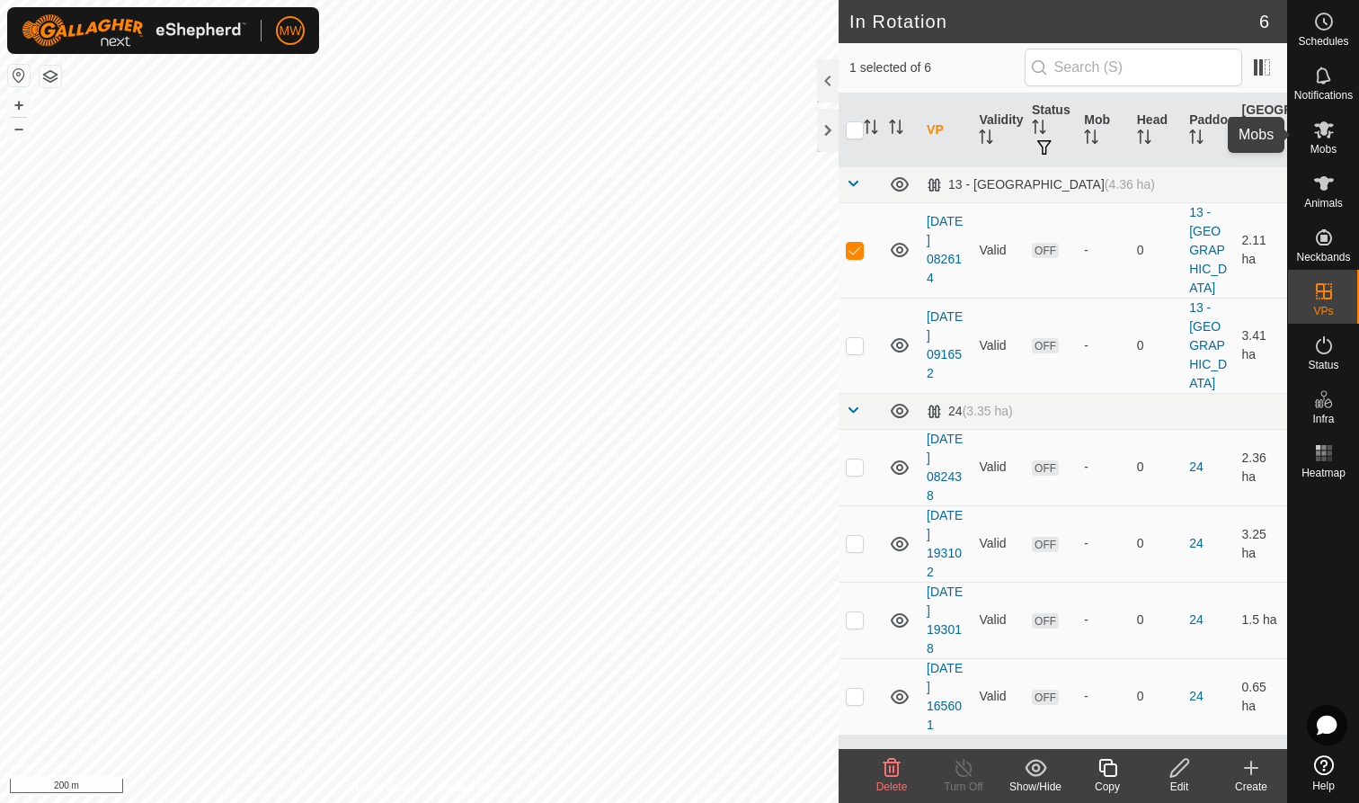
click at [1327, 137] on icon at bounding box center [1324, 129] width 20 height 17
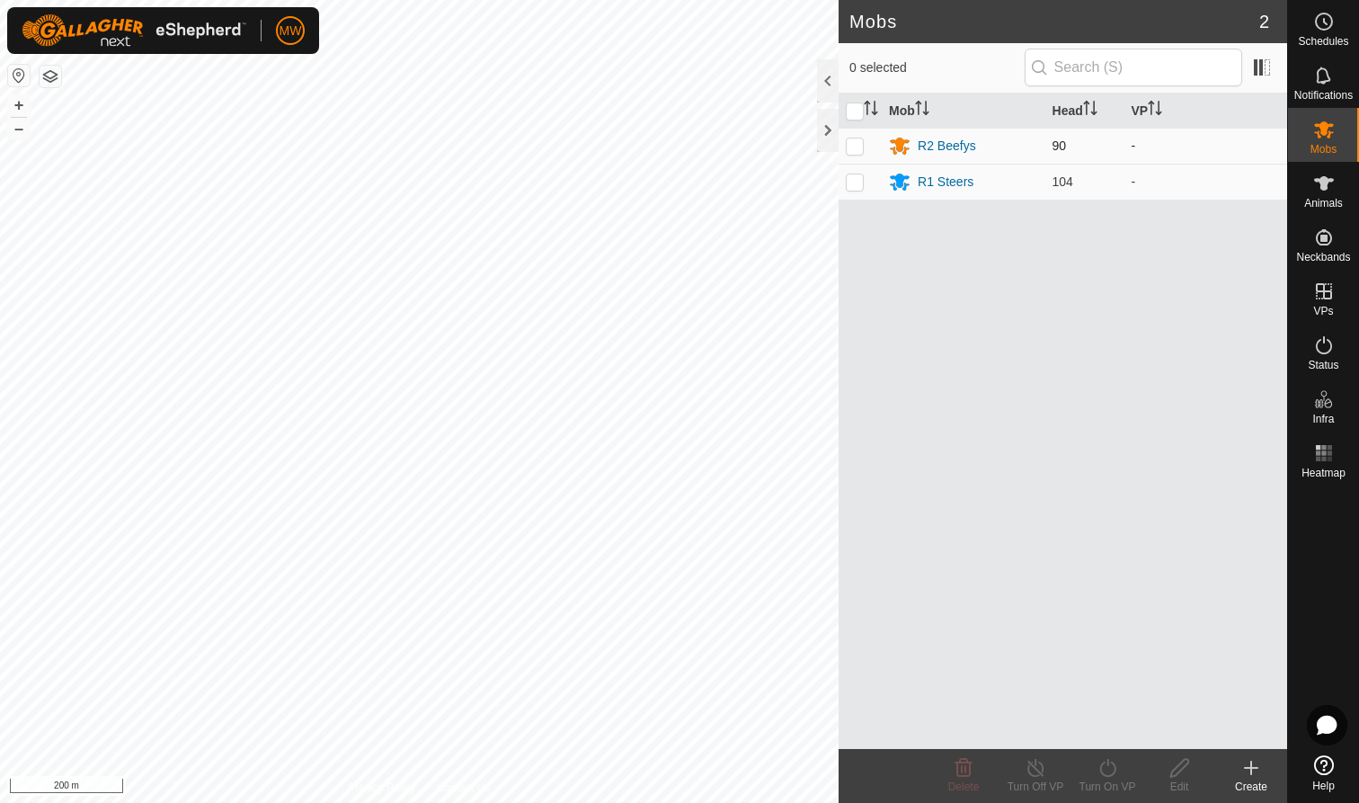
click at [859, 147] on p-checkbox at bounding box center [855, 145] width 18 height 14
checkbox input "true"
click at [1105, 771] on icon at bounding box center [1108, 768] width 22 height 22
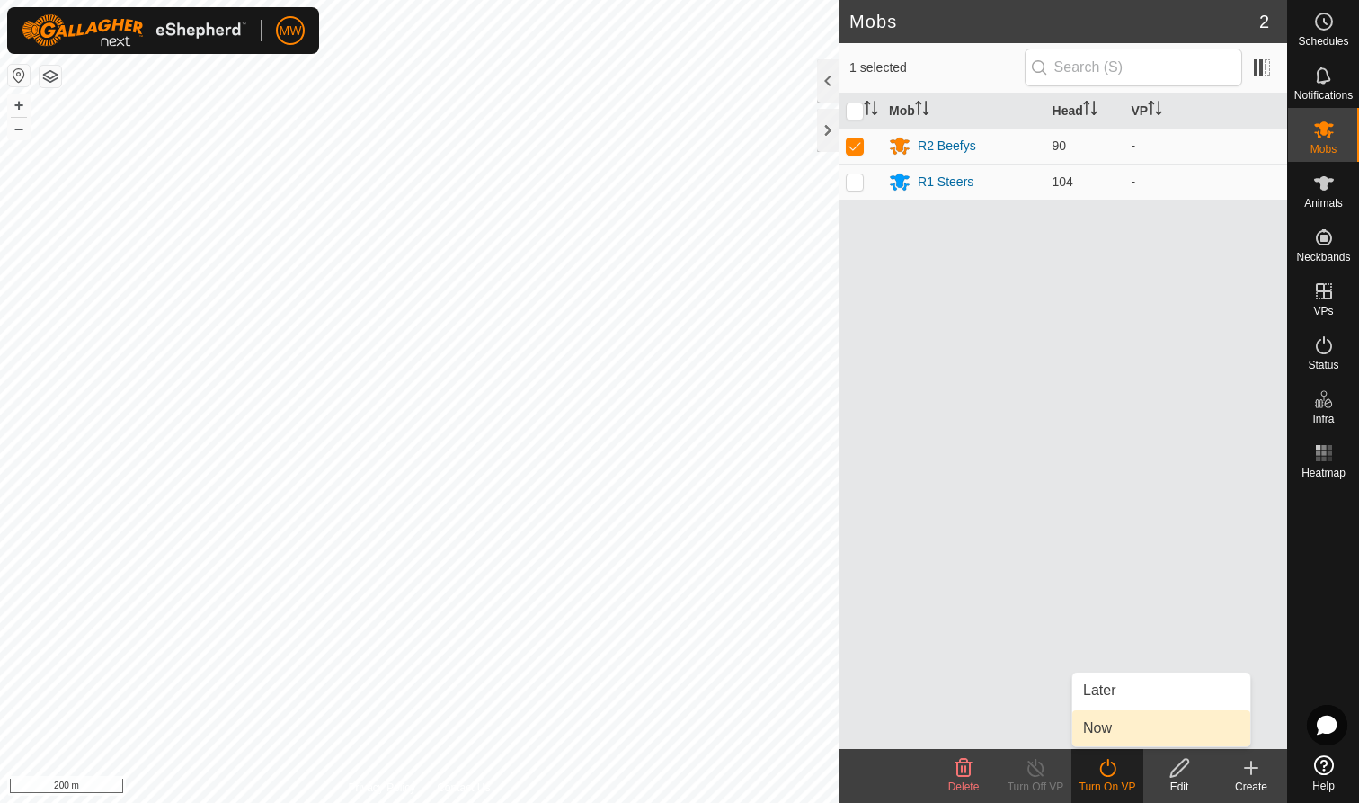
click at [1098, 725] on link "Now" at bounding box center [1161, 728] width 178 height 36
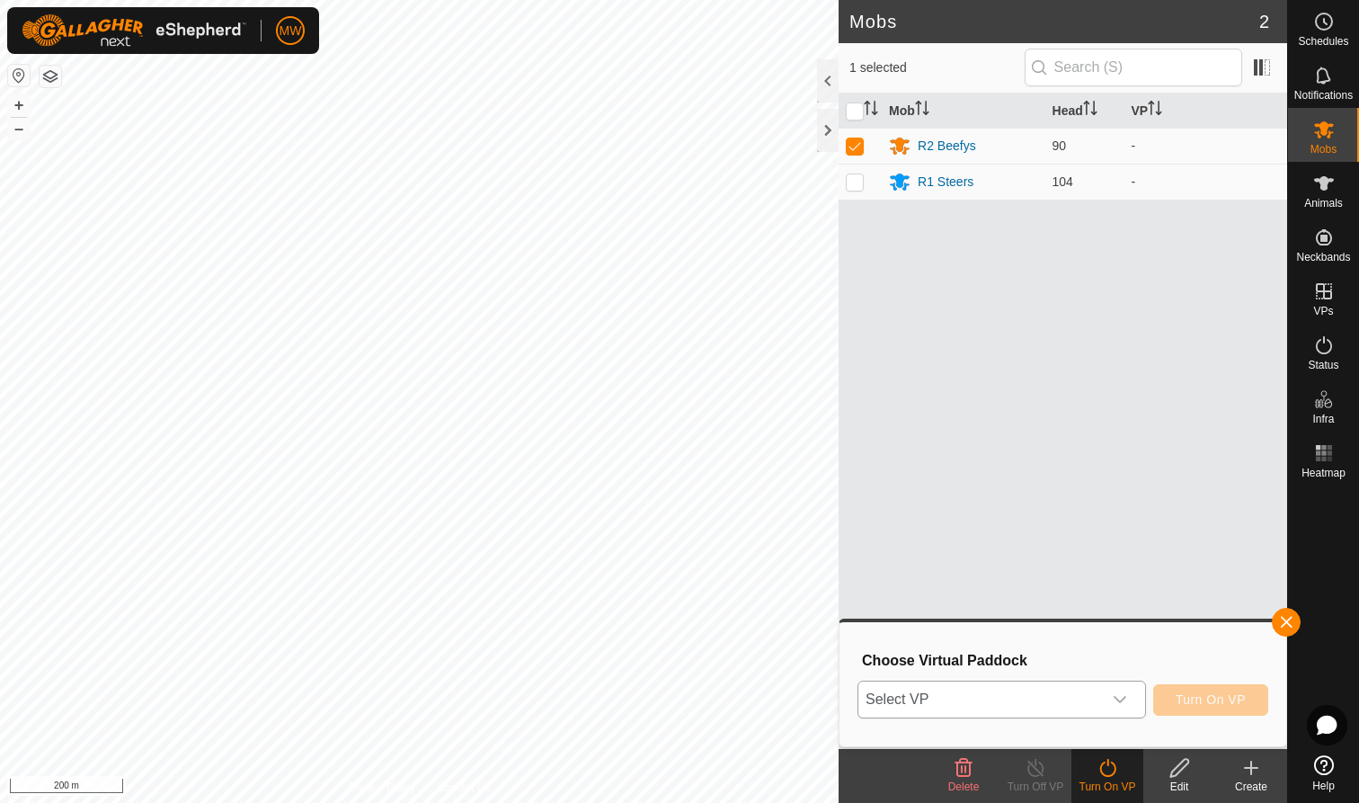
click at [1121, 698] on icon "dropdown trigger" at bounding box center [1120, 699] width 14 height 14
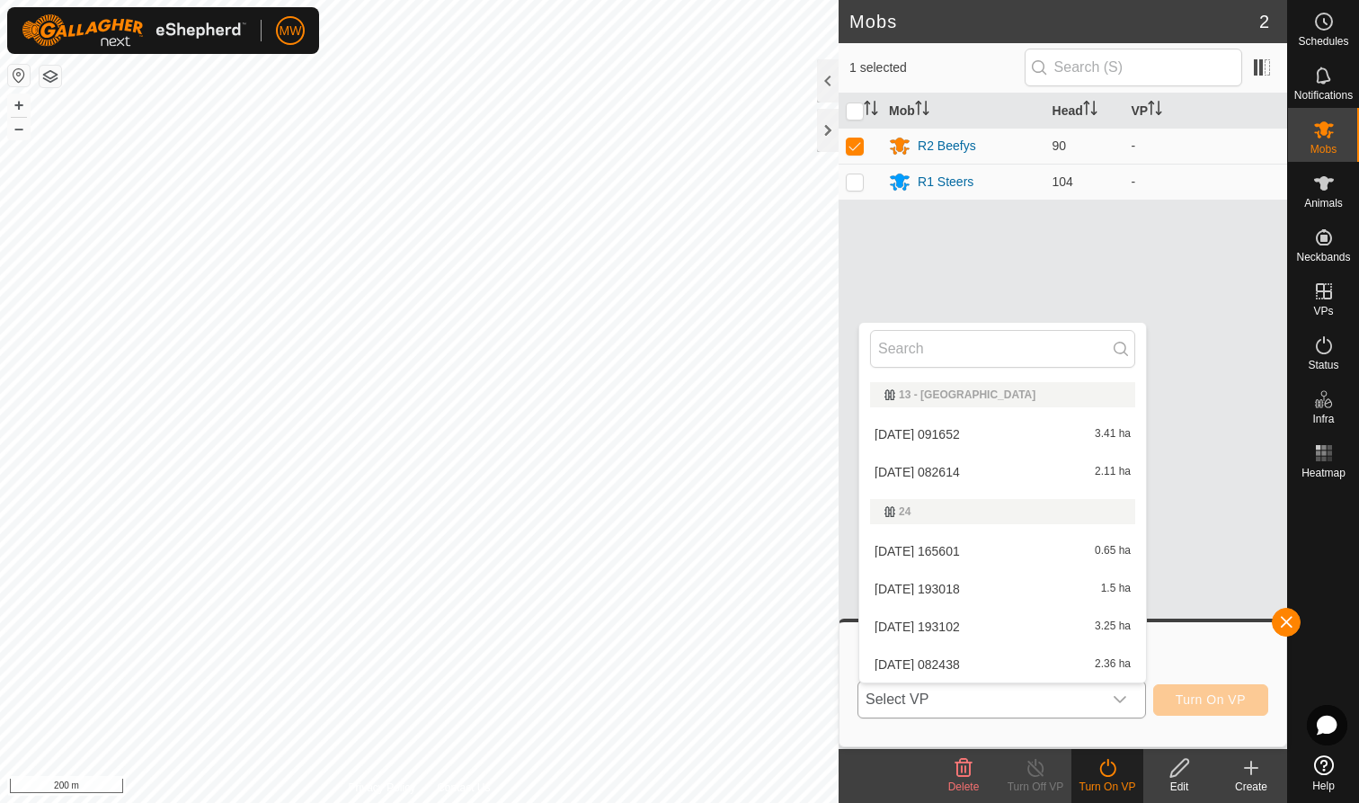
click at [904, 471] on li "2025-08-08 082614 2.11 ha" at bounding box center [1002, 472] width 287 height 36
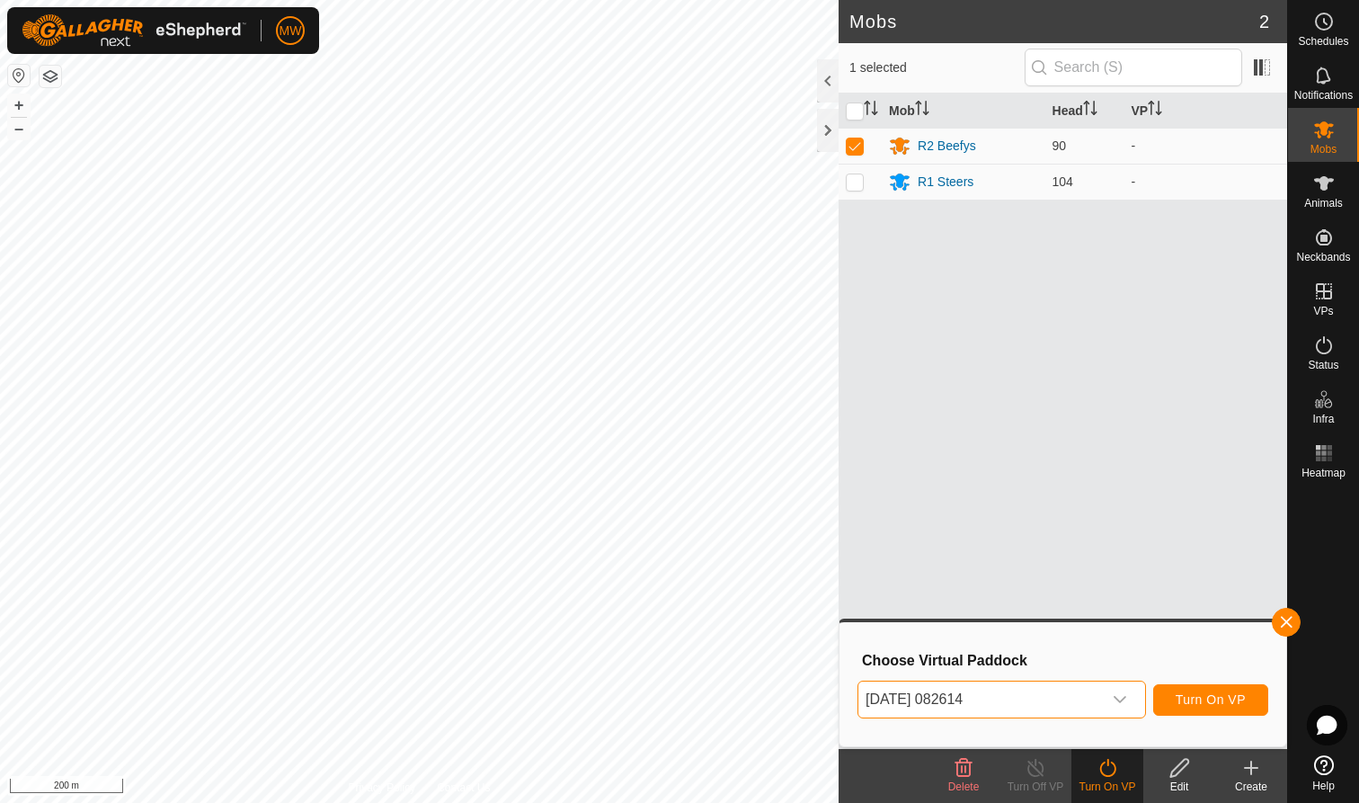
click at [1222, 697] on span "Turn On VP" at bounding box center [1211, 699] width 70 height 14
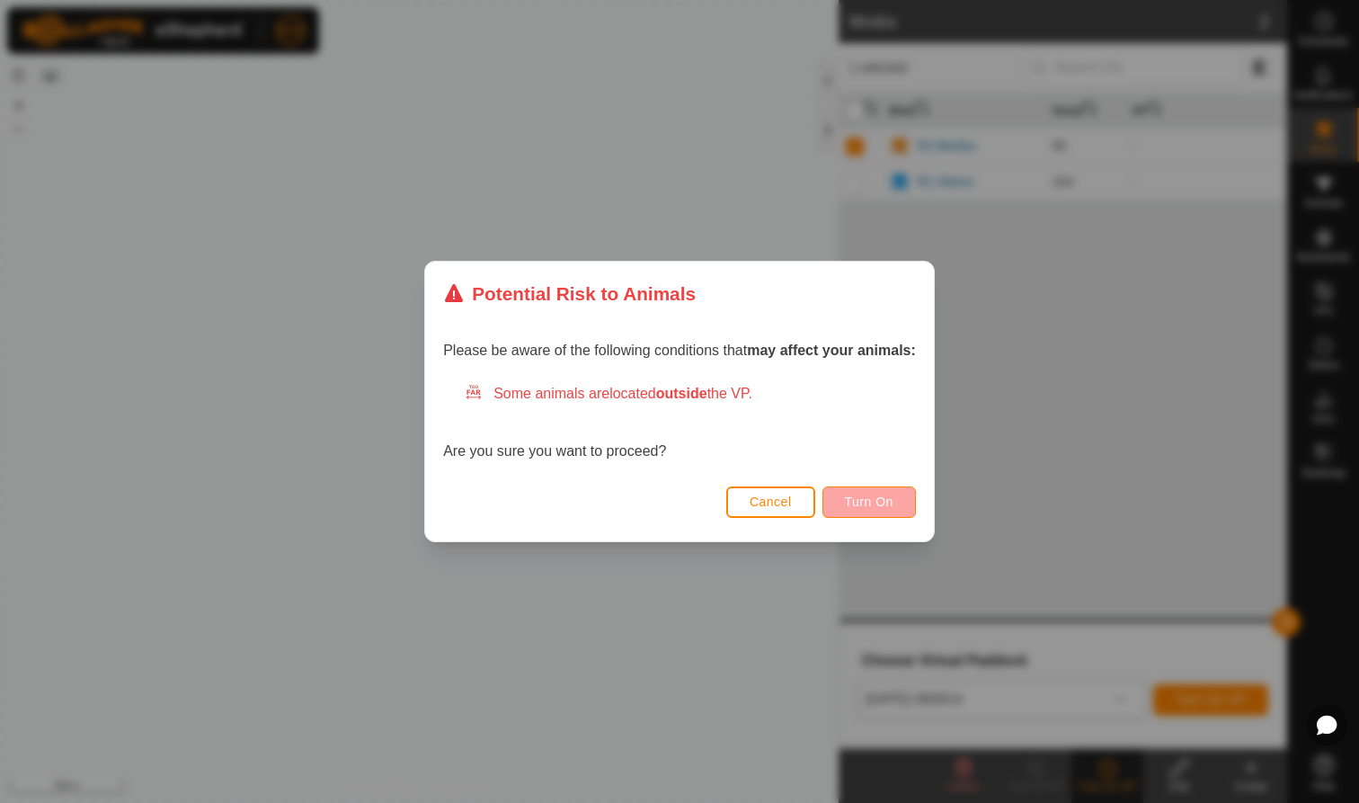
click at [884, 507] on span "Turn On" at bounding box center [869, 501] width 49 height 14
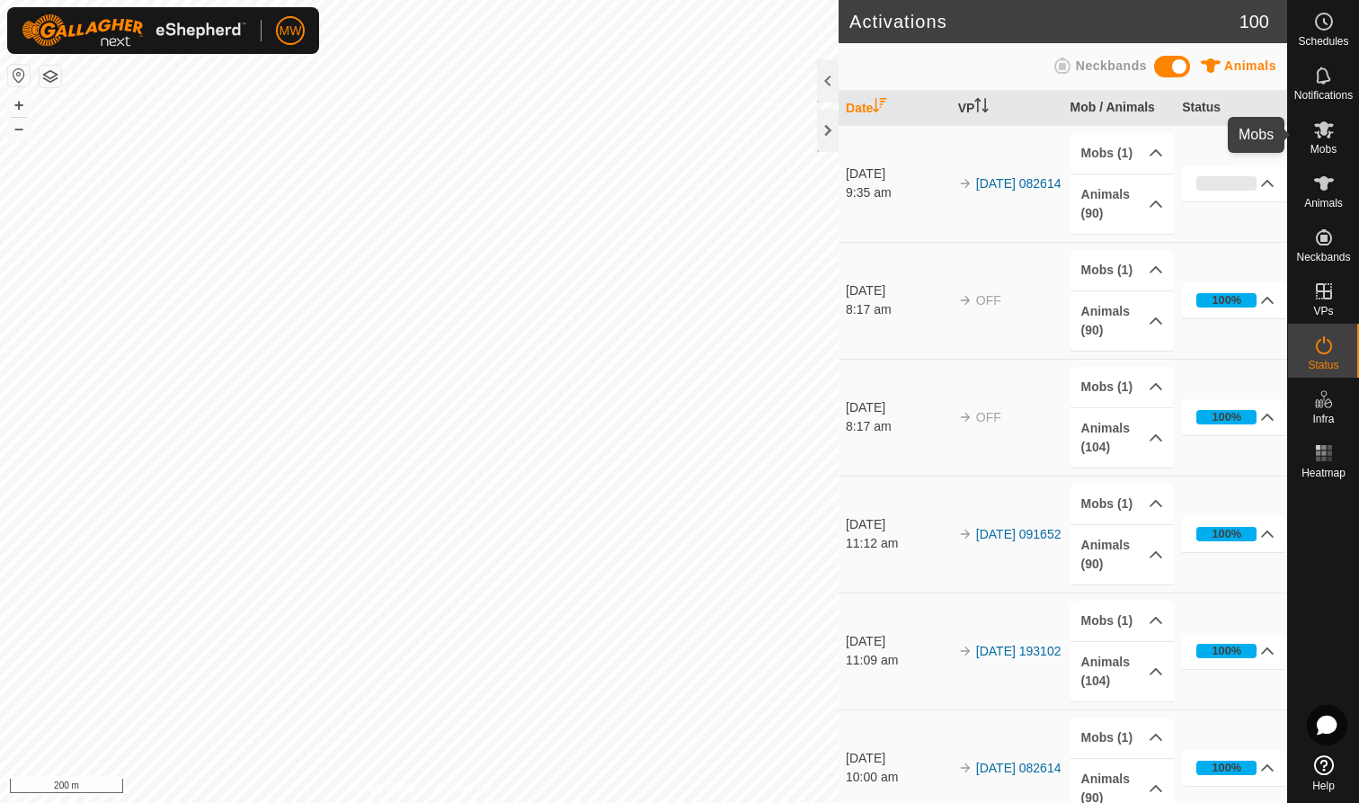
click at [1320, 131] on icon at bounding box center [1324, 130] width 22 height 22
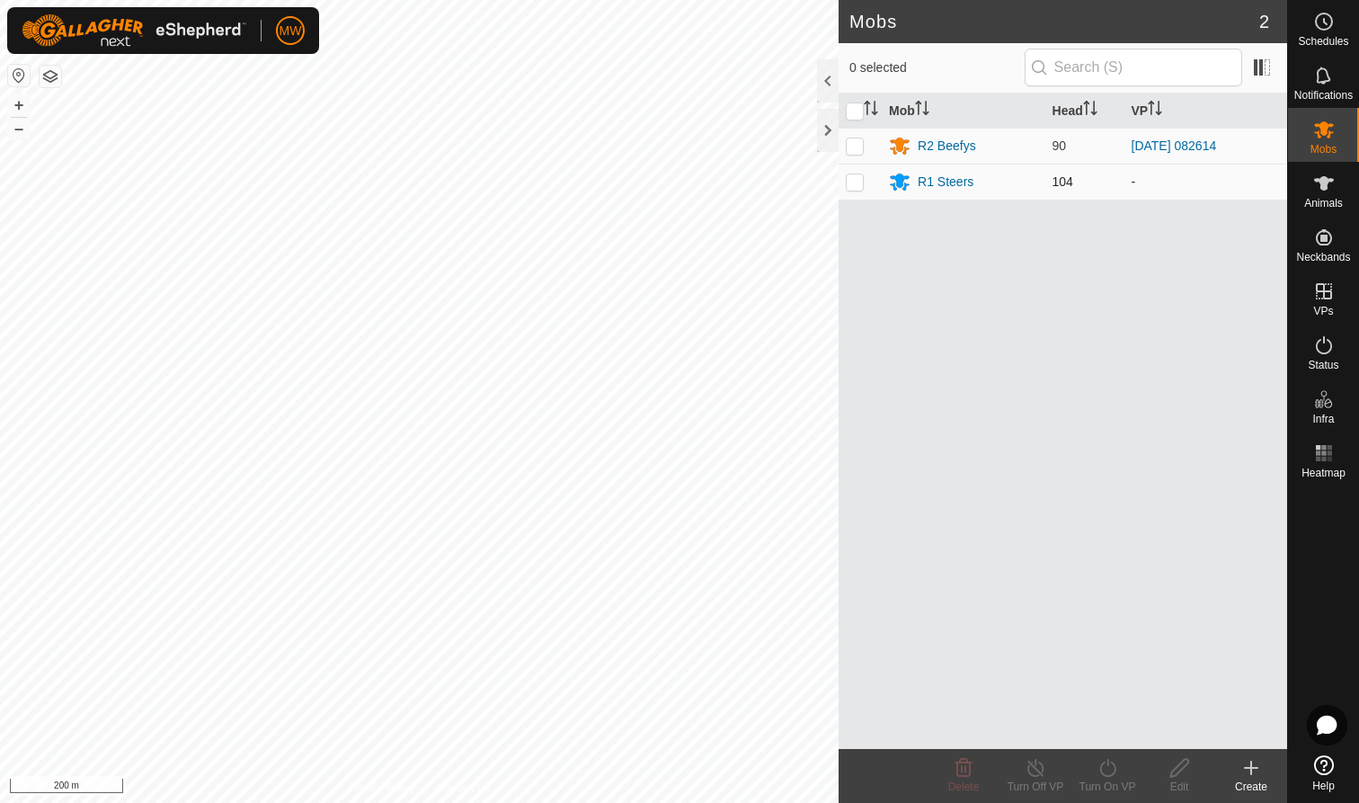
click at [856, 182] on p-checkbox at bounding box center [855, 181] width 18 height 14
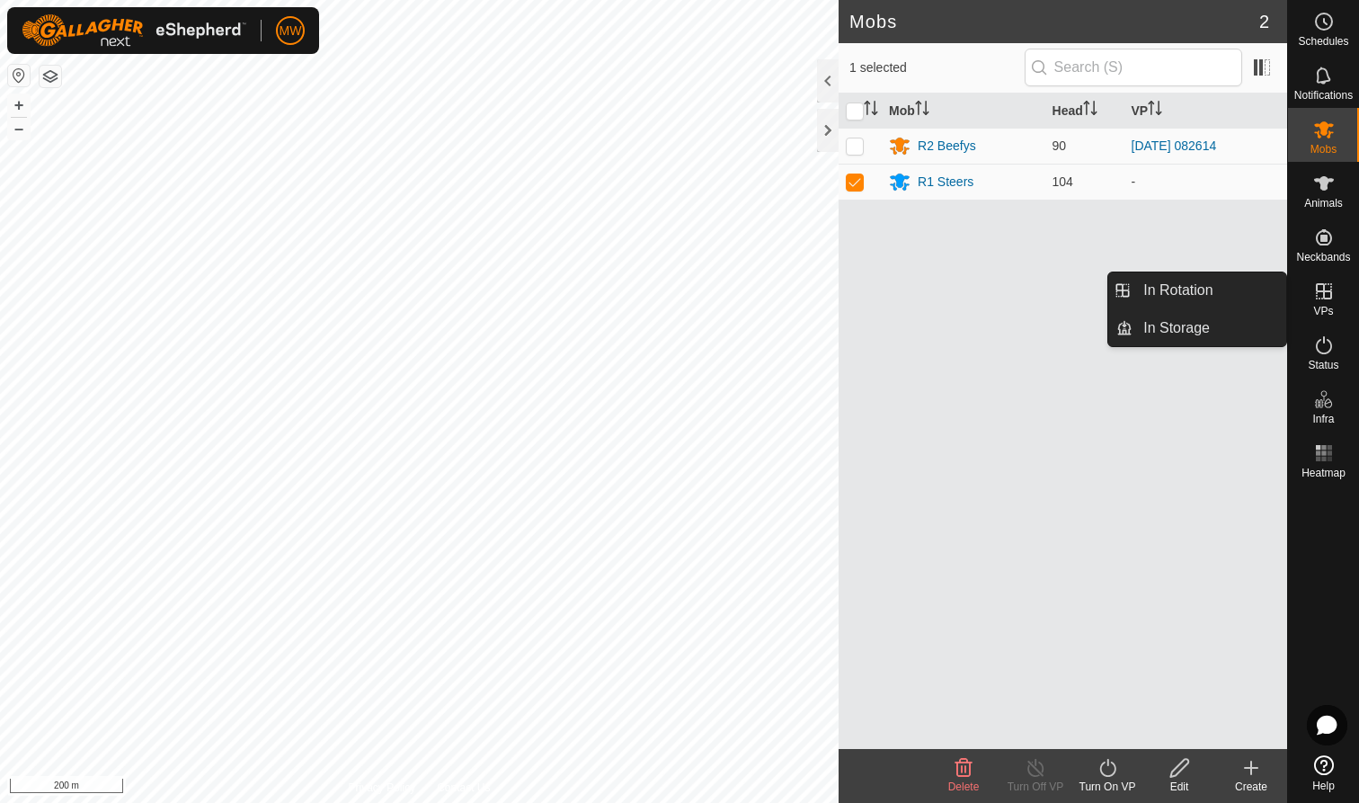
click at [1324, 303] on es-virtualpaddocks-svg-icon at bounding box center [1324, 291] width 32 height 29
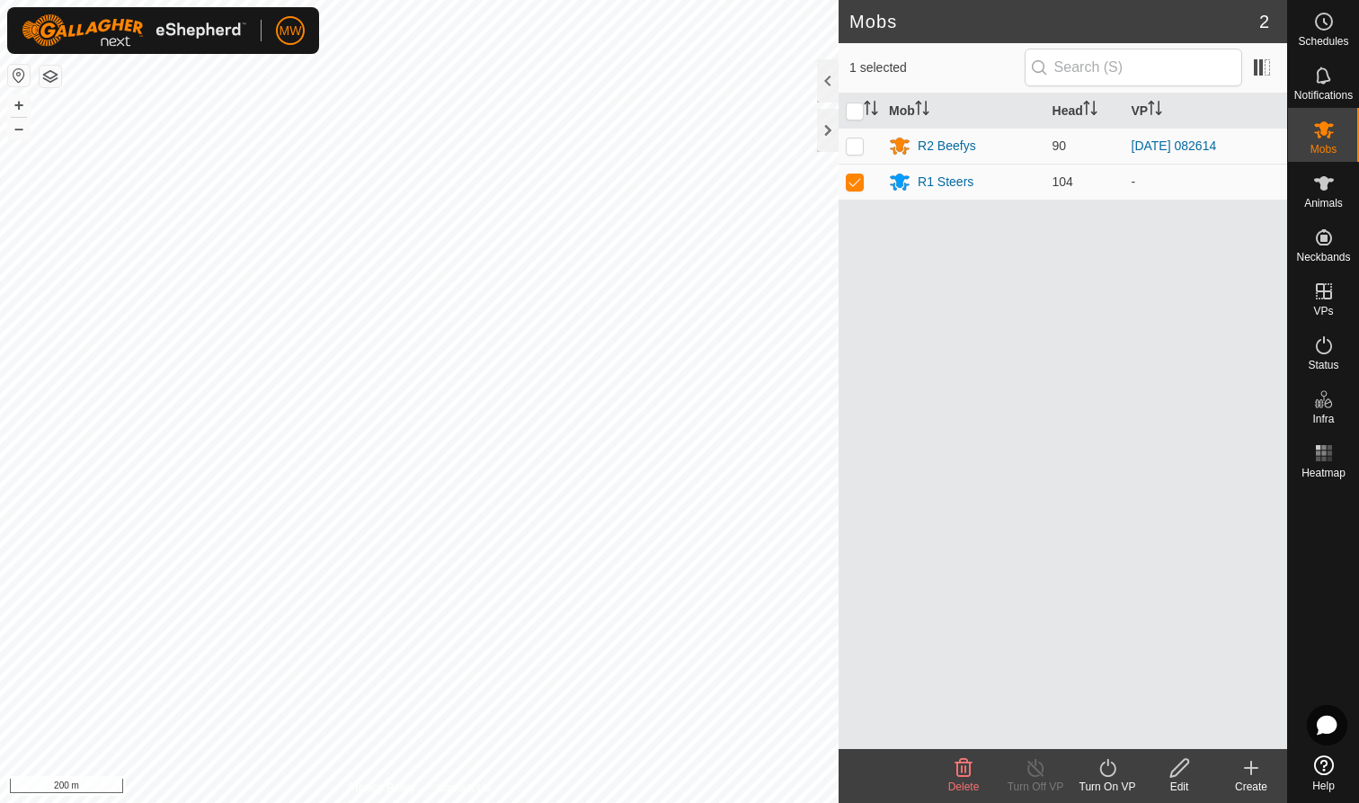
click at [960, 767] on icon at bounding box center [964, 768] width 22 height 22
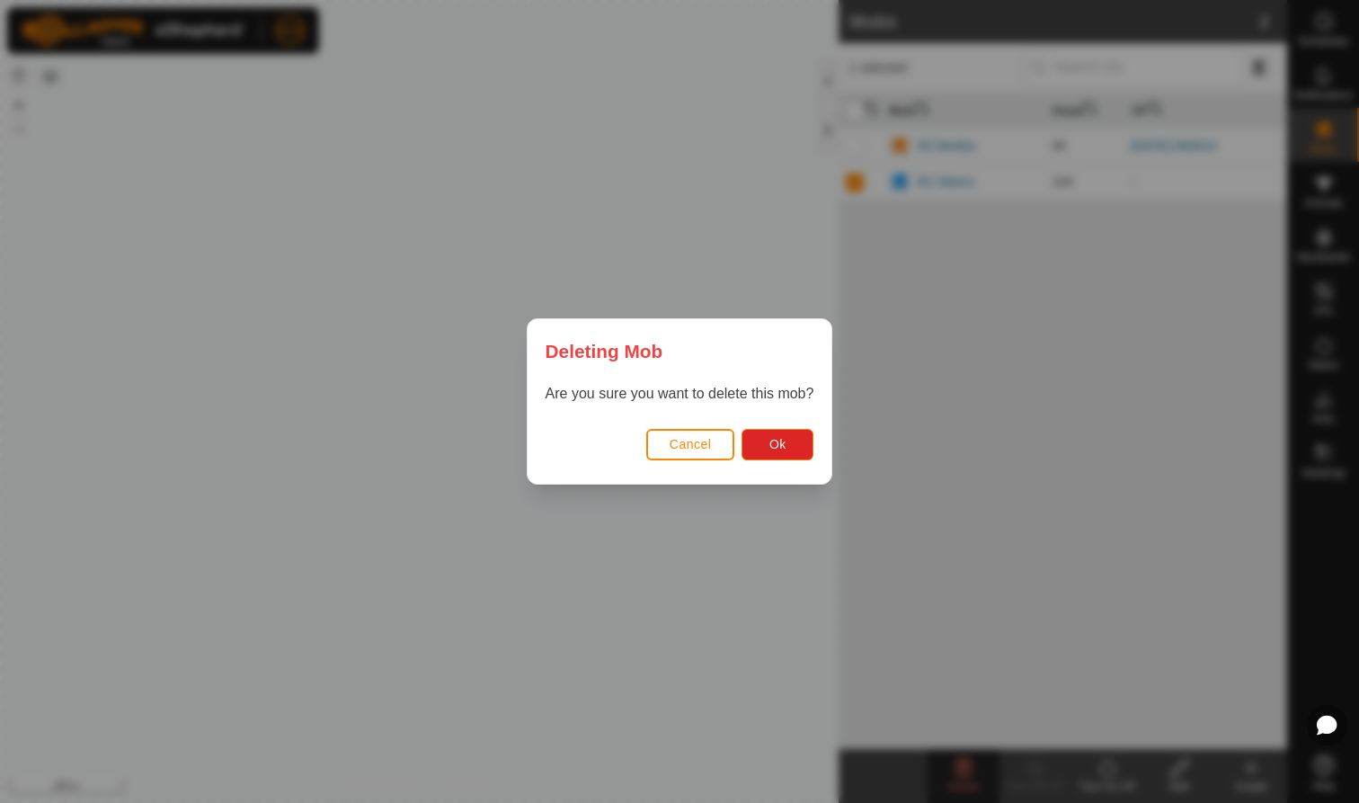
click at [693, 446] on span "Cancel" at bounding box center [691, 444] width 42 height 14
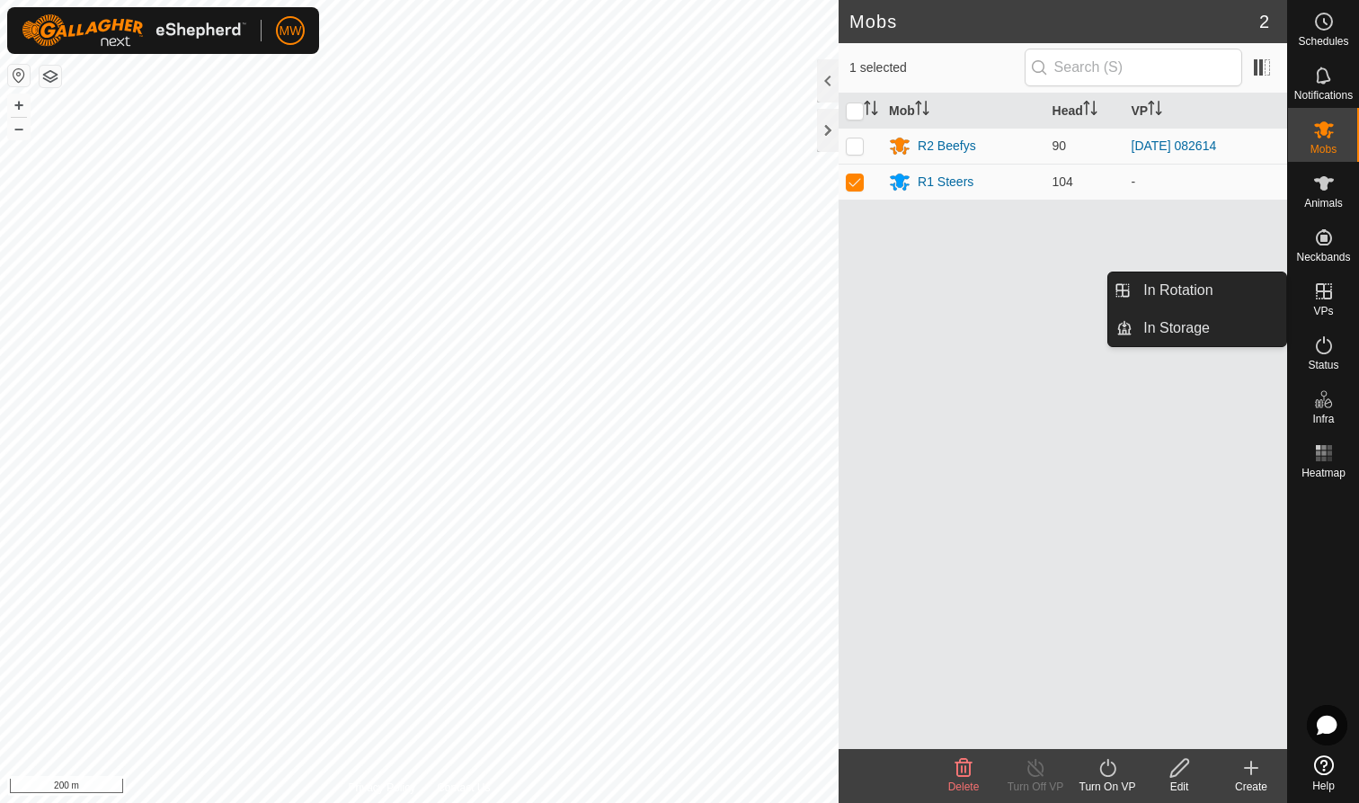
click at [1324, 304] on es-virtualpaddocks-svg-icon at bounding box center [1324, 291] width 32 height 29
click at [1332, 289] on icon at bounding box center [1324, 291] width 22 height 22
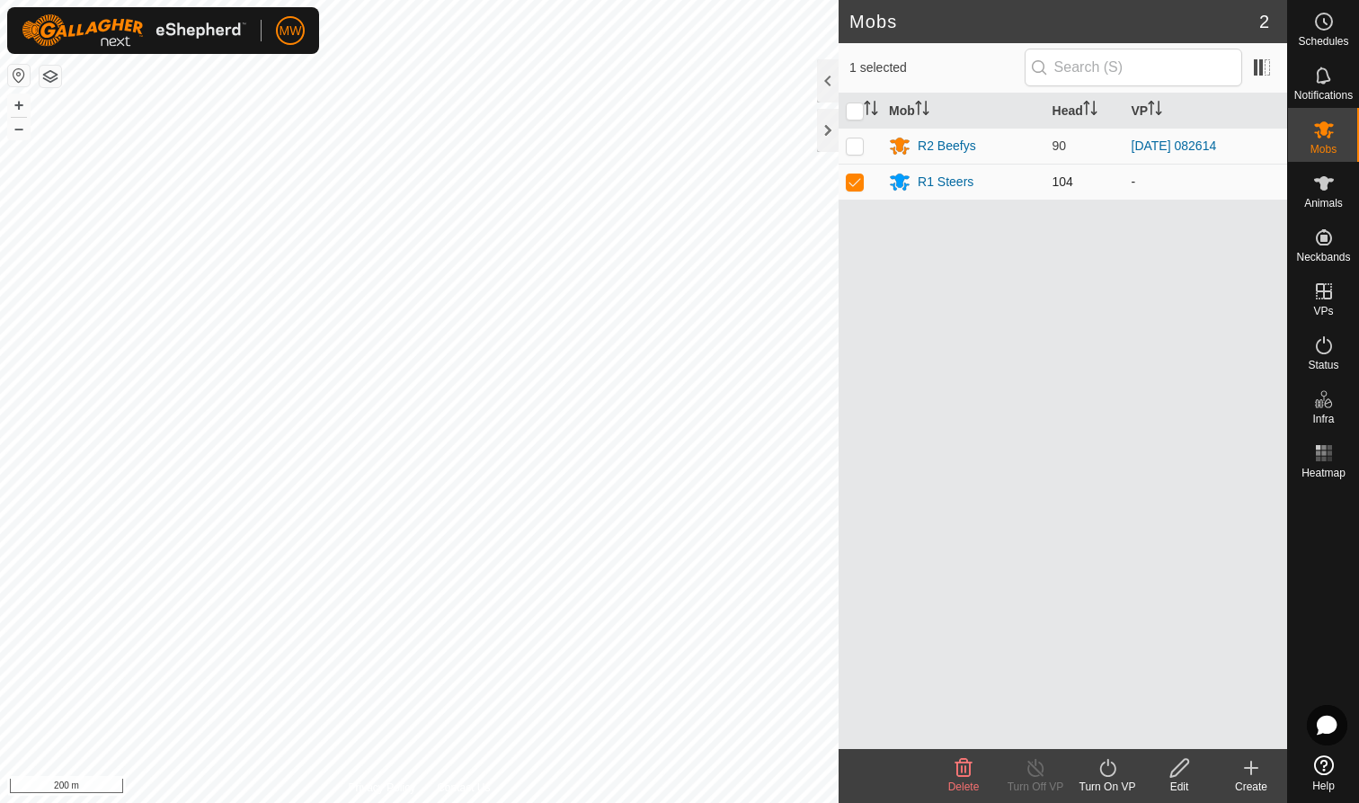
click at [853, 180] on p-checkbox at bounding box center [855, 181] width 18 height 14
checkbox input "false"
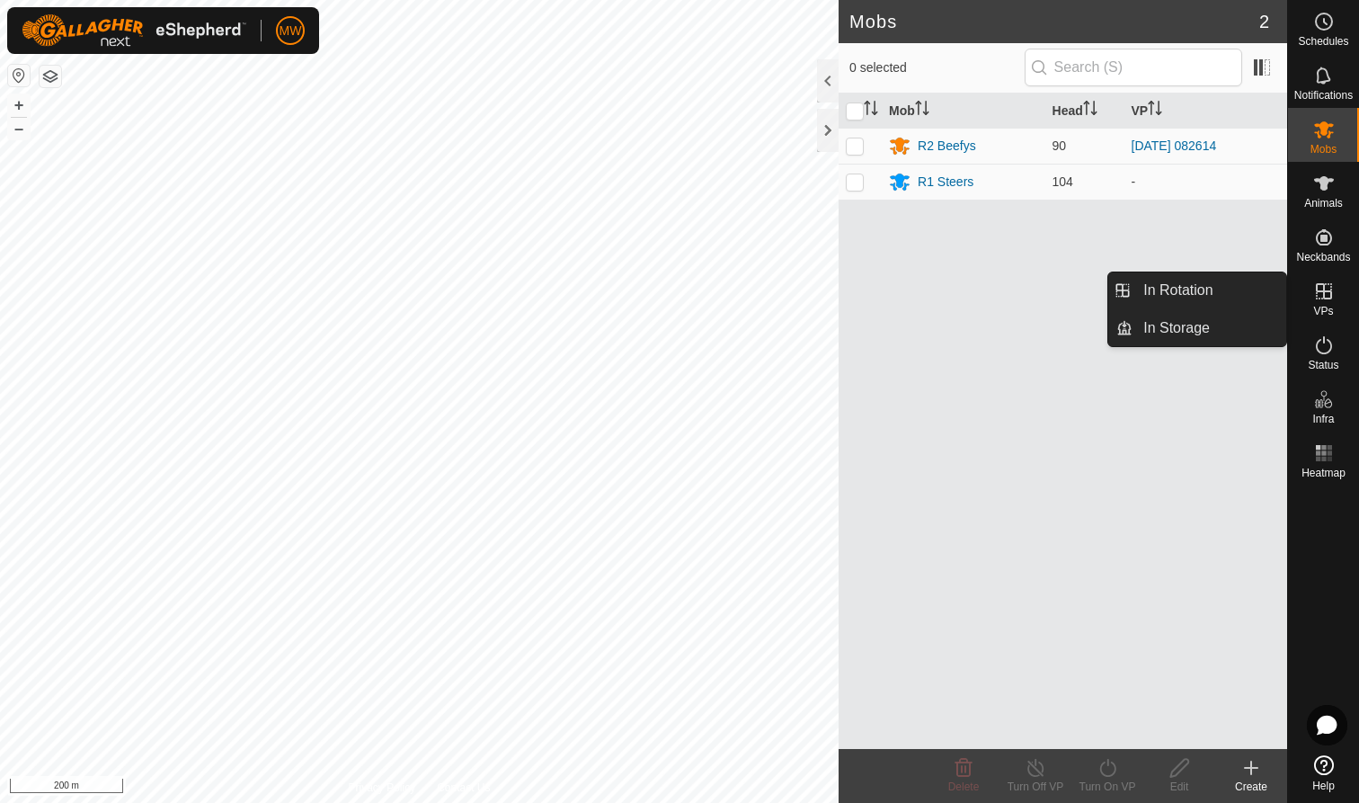
click at [1320, 298] on icon at bounding box center [1324, 291] width 22 height 22
click at [1164, 286] on link "In Rotation" at bounding box center [1210, 290] width 154 height 36
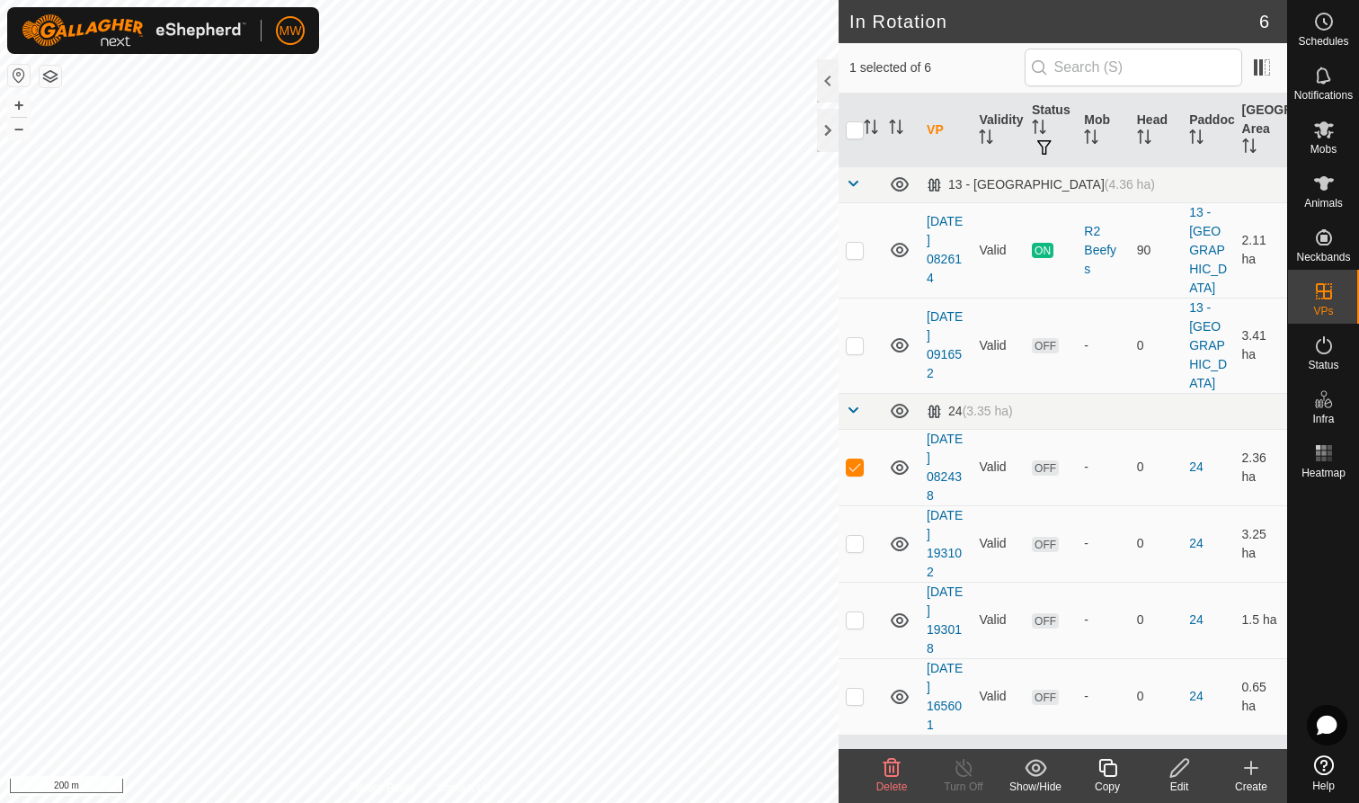
checkbox input "false"
click at [893, 764] on icon at bounding box center [892, 768] width 22 height 22
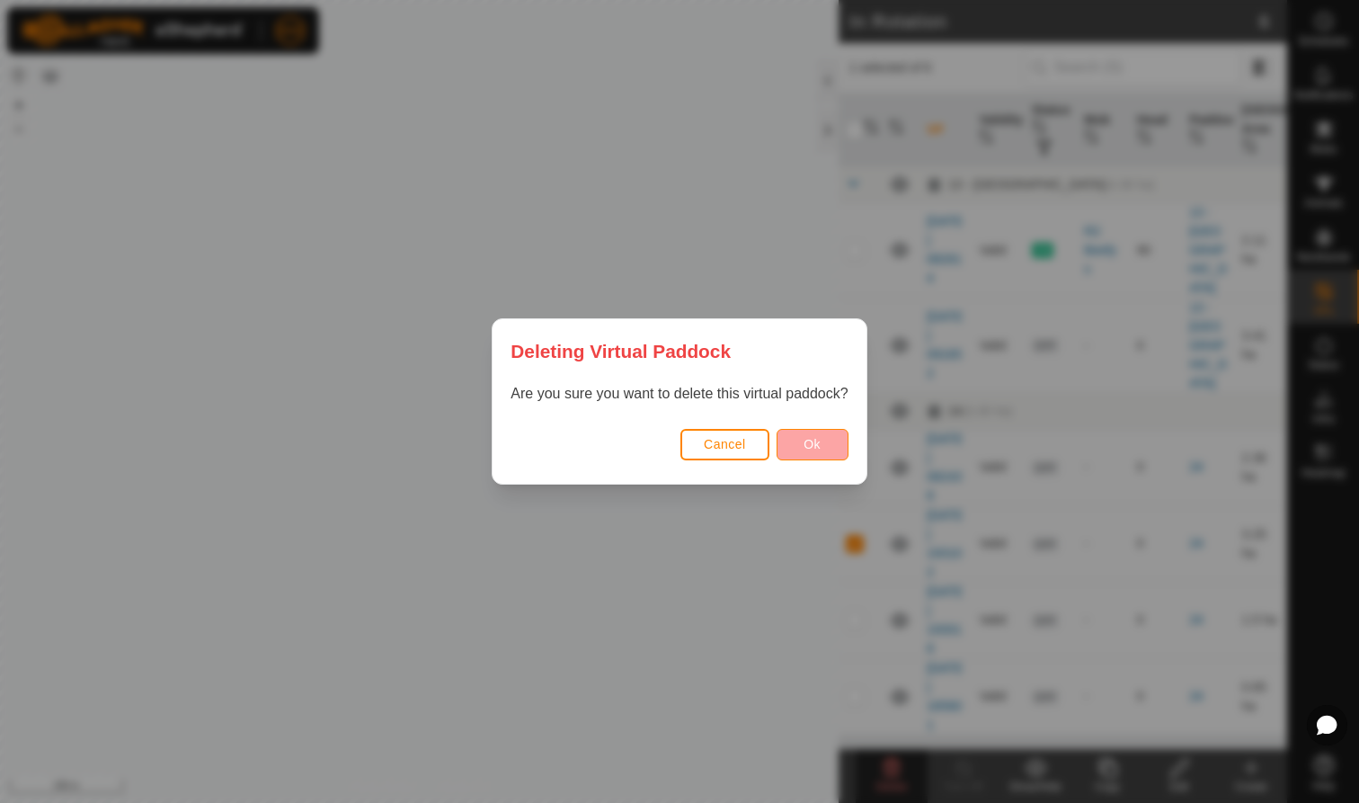
click at [817, 440] on span "Ok" at bounding box center [812, 444] width 17 height 14
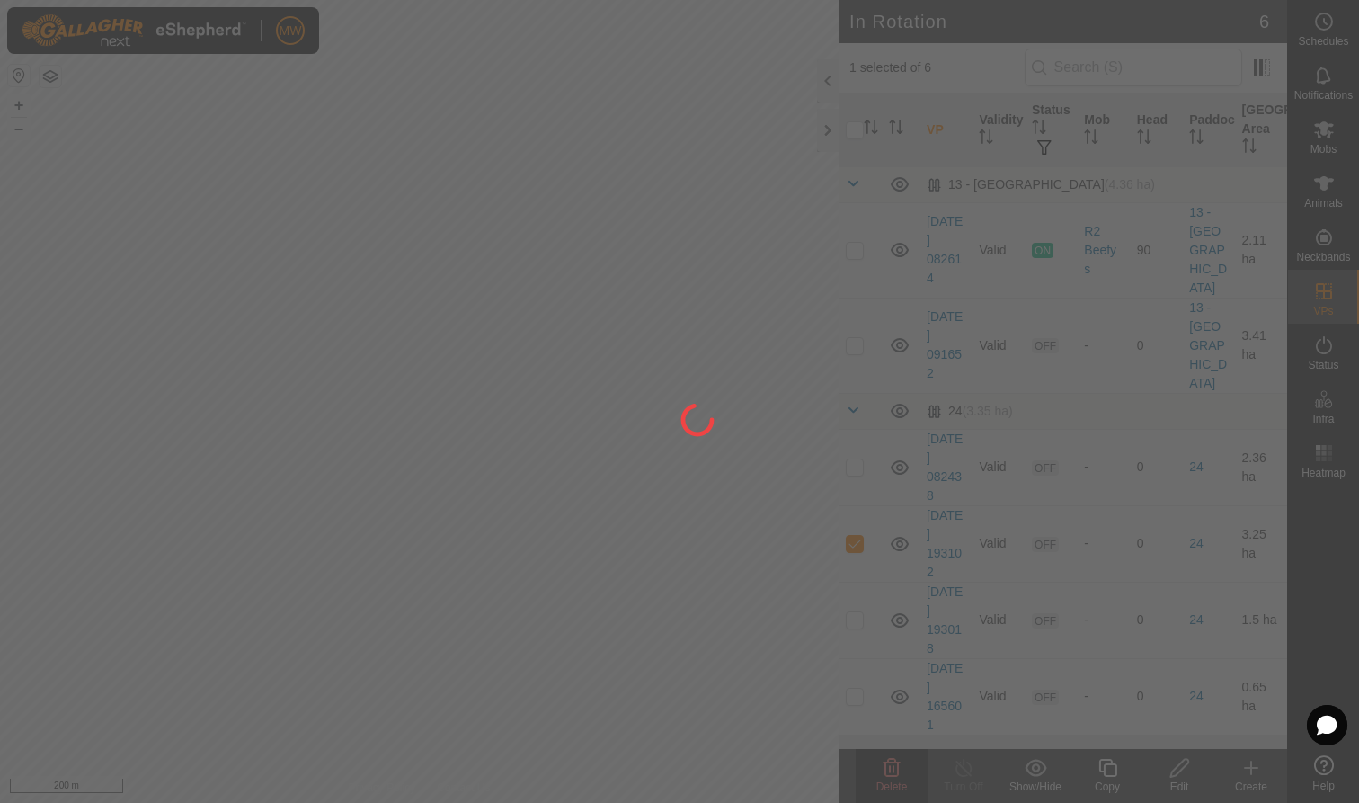
checkbox input "false"
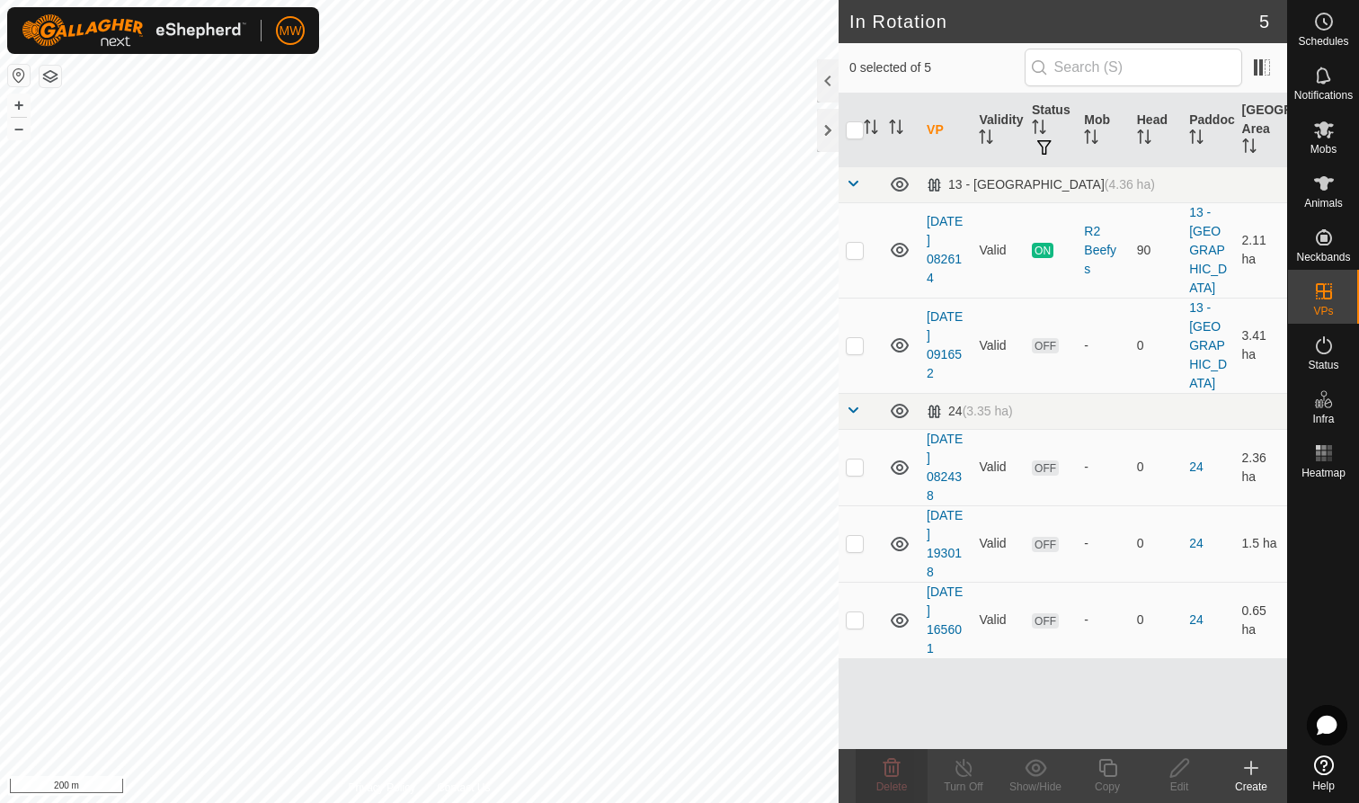
checkbox input "true"
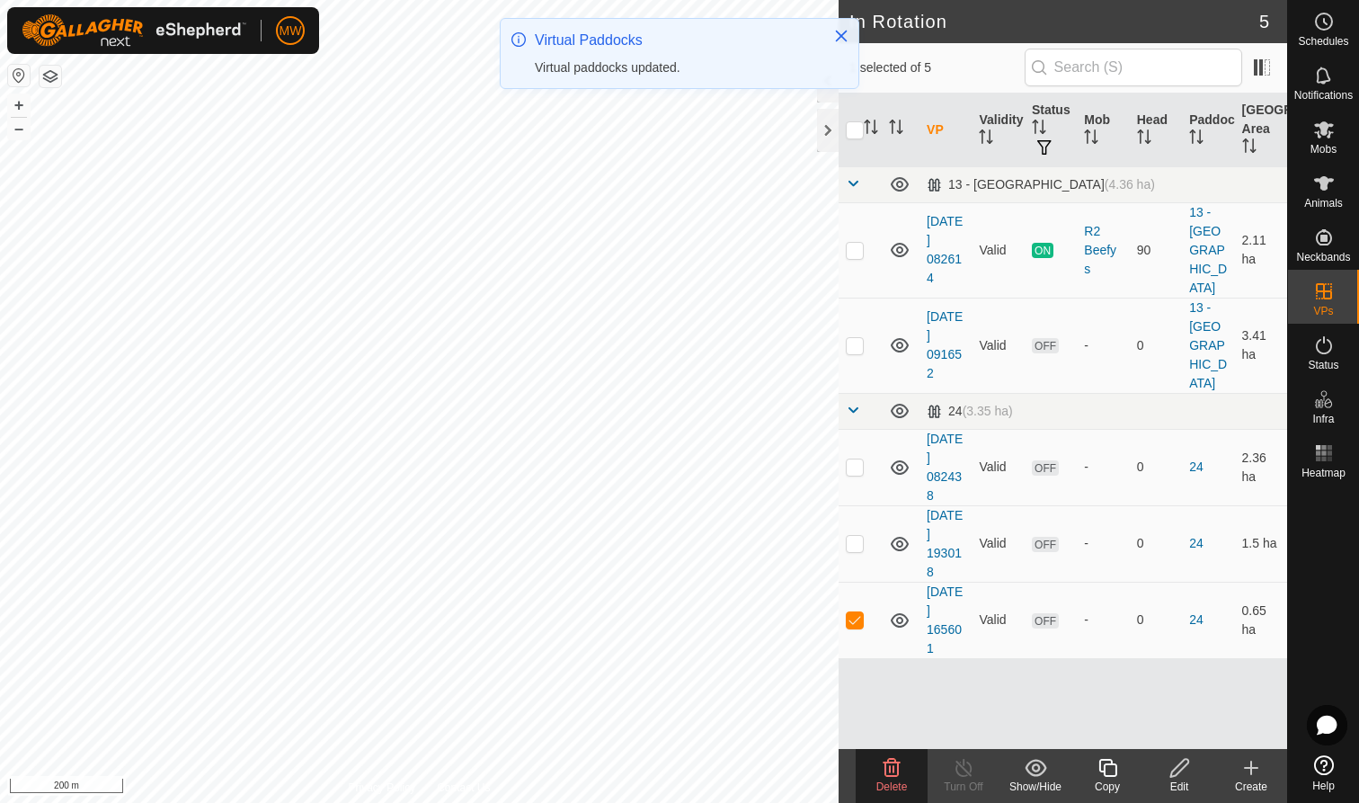
click at [892, 782] on span "Delete" at bounding box center [891, 786] width 31 height 13
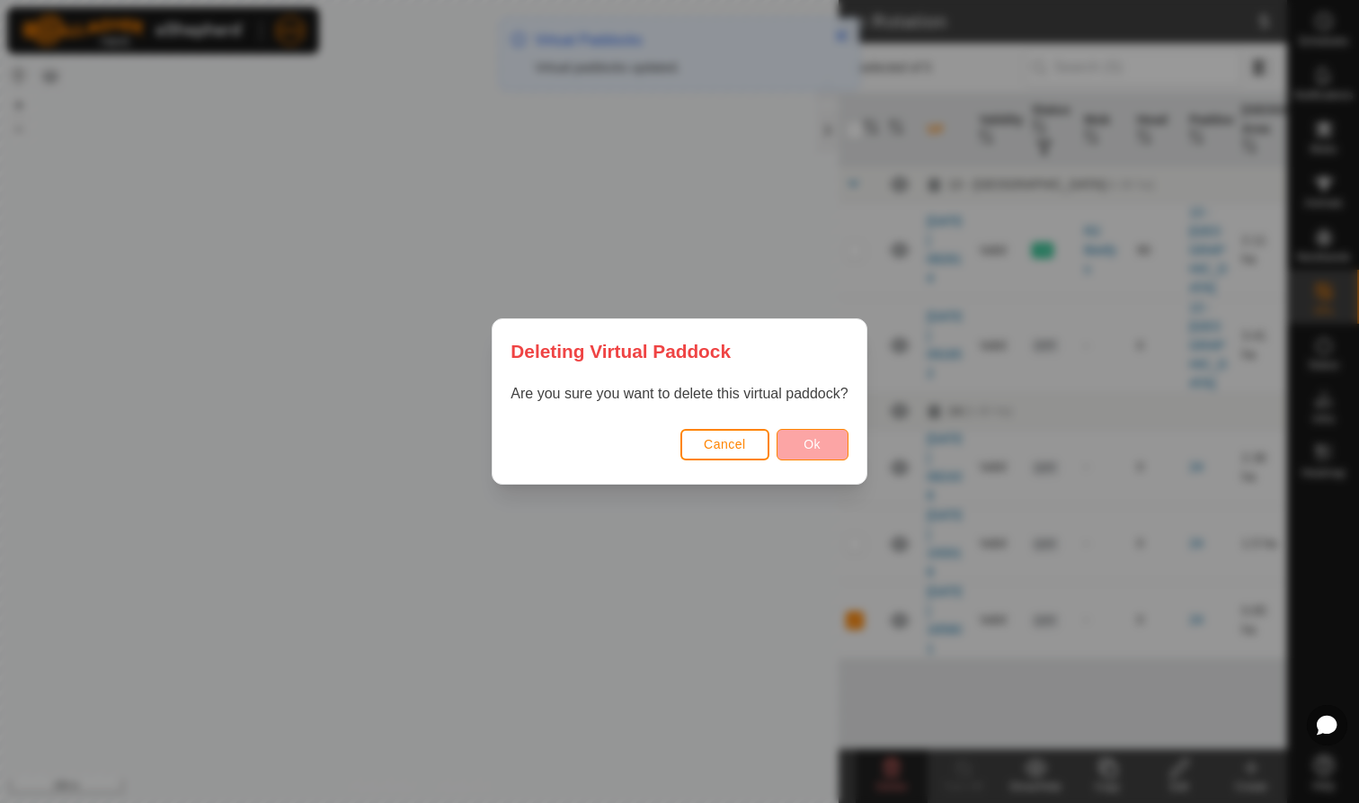
click at [809, 441] on span "Ok" at bounding box center [812, 444] width 17 height 14
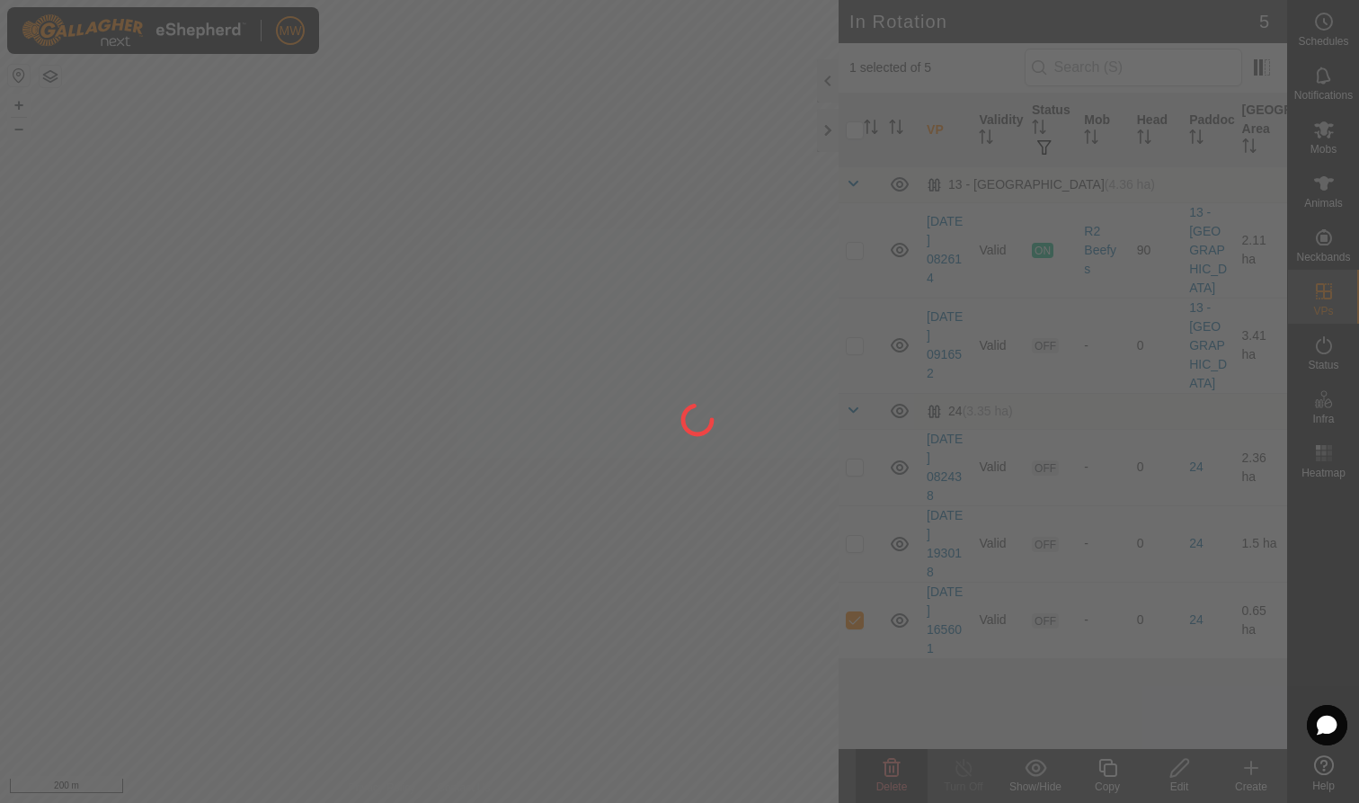
checkbox input "false"
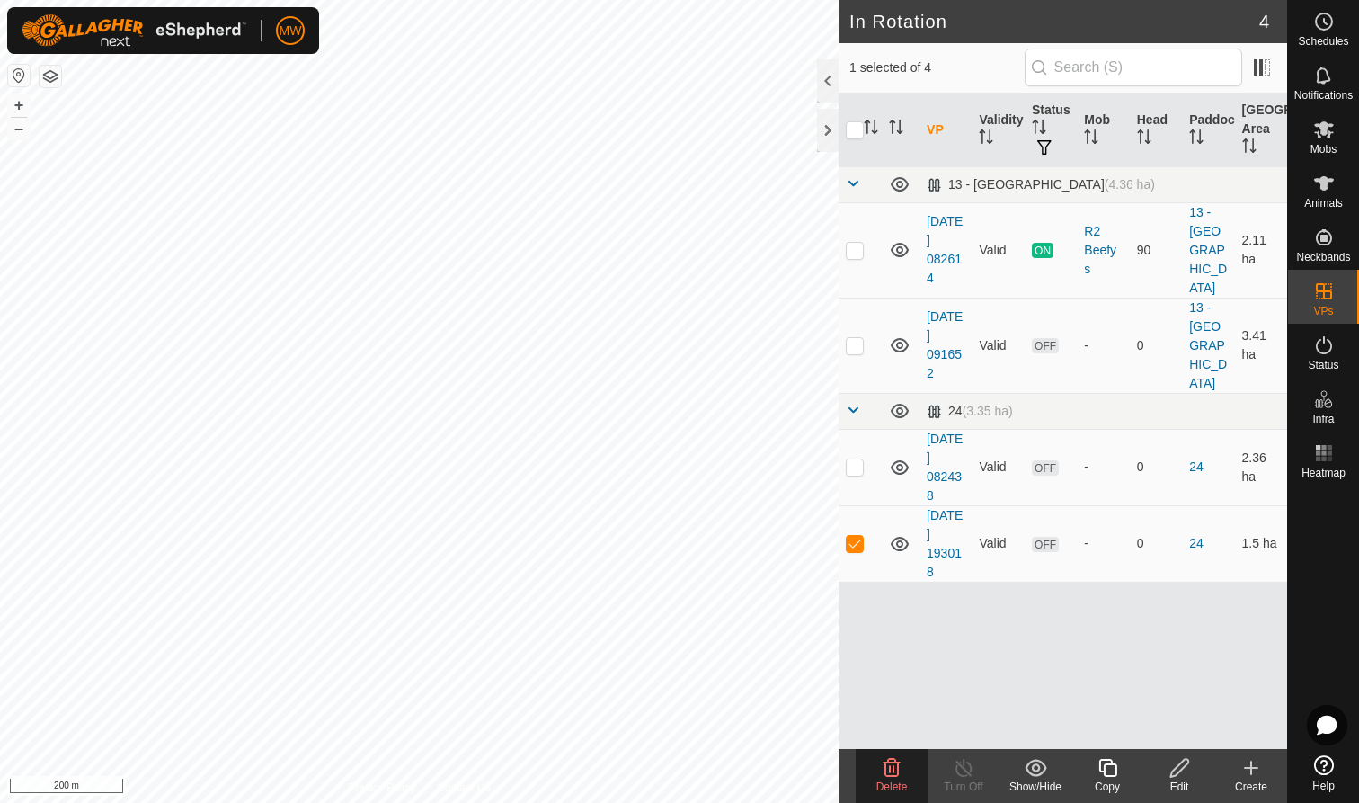
click at [889, 781] on span "Delete" at bounding box center [891, 786] width 31 height 13
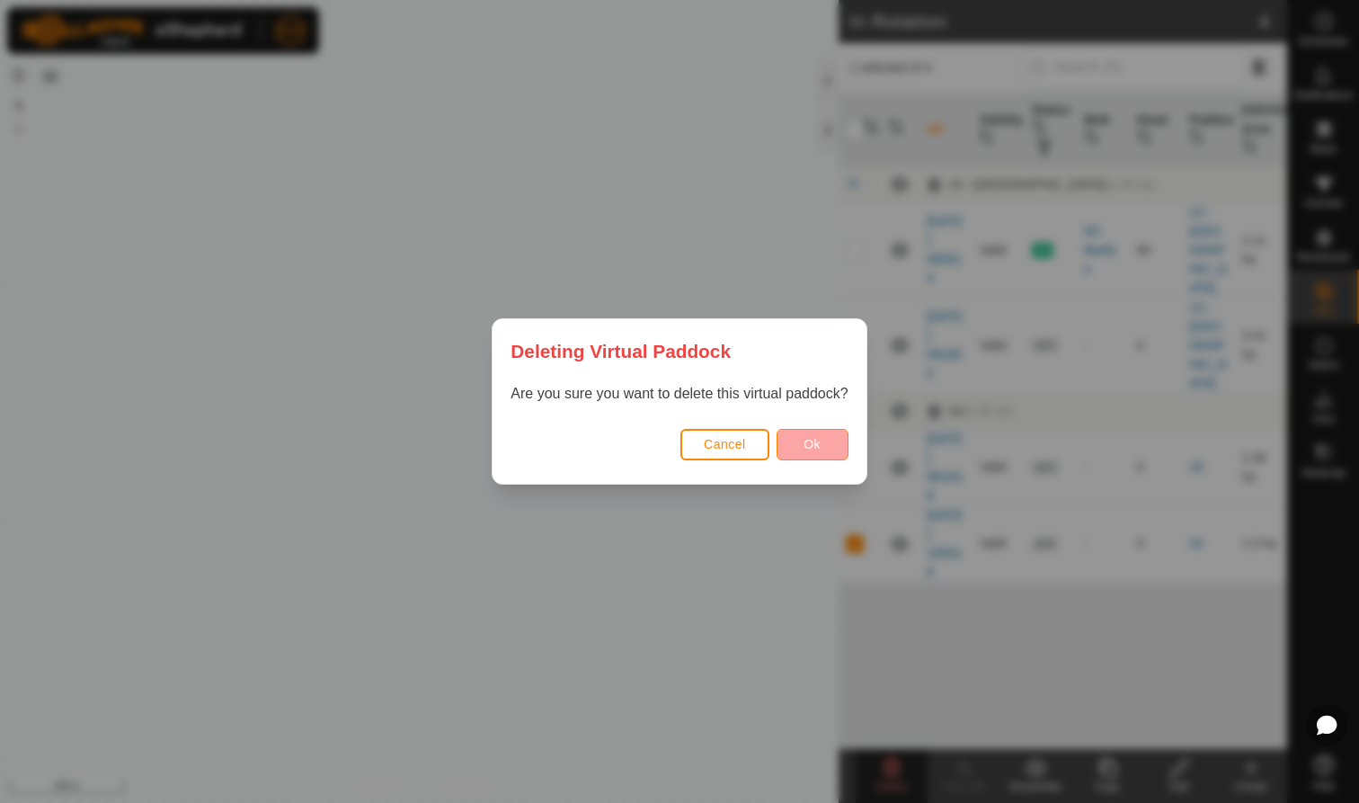
click at [821, 447] on span "Ok" at bounding box center [812, 444] width 17 height 14
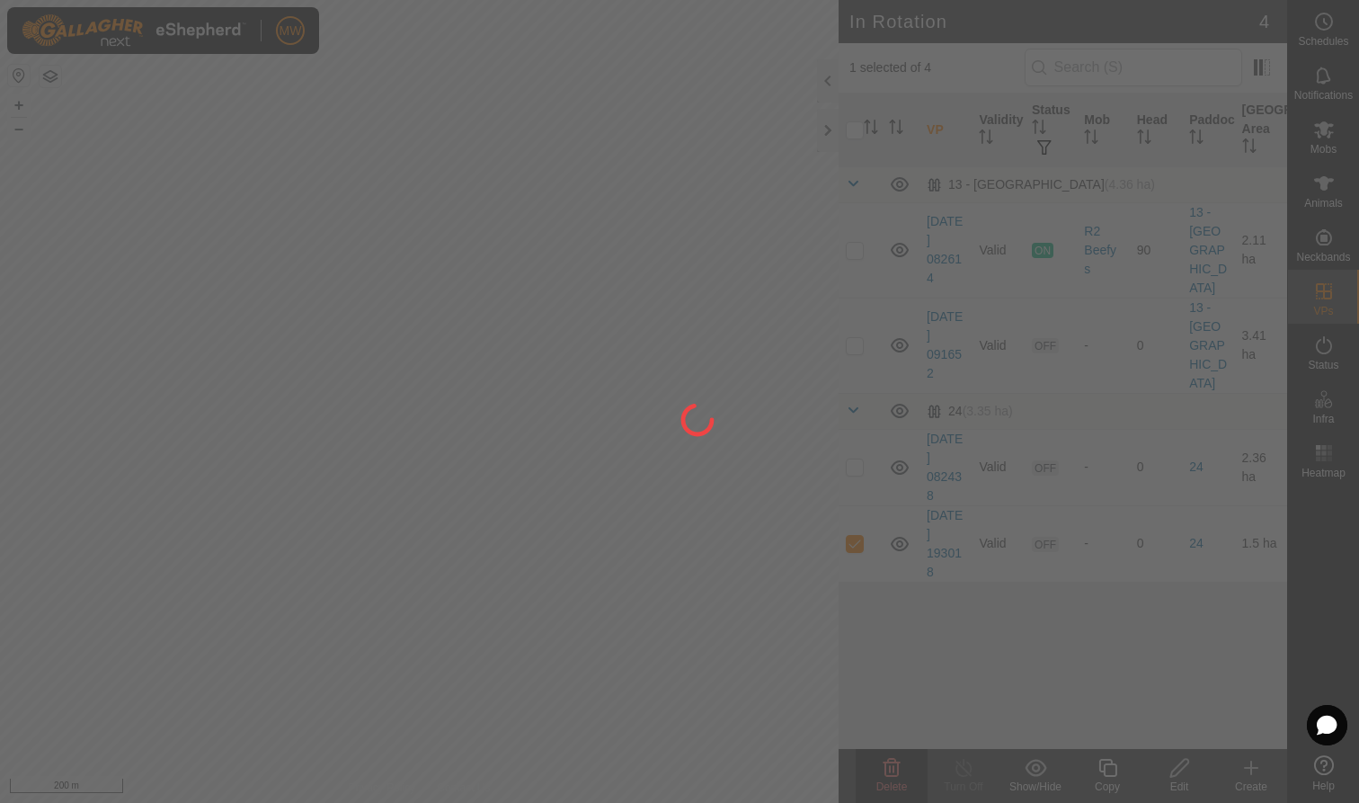
checkbox input "false"
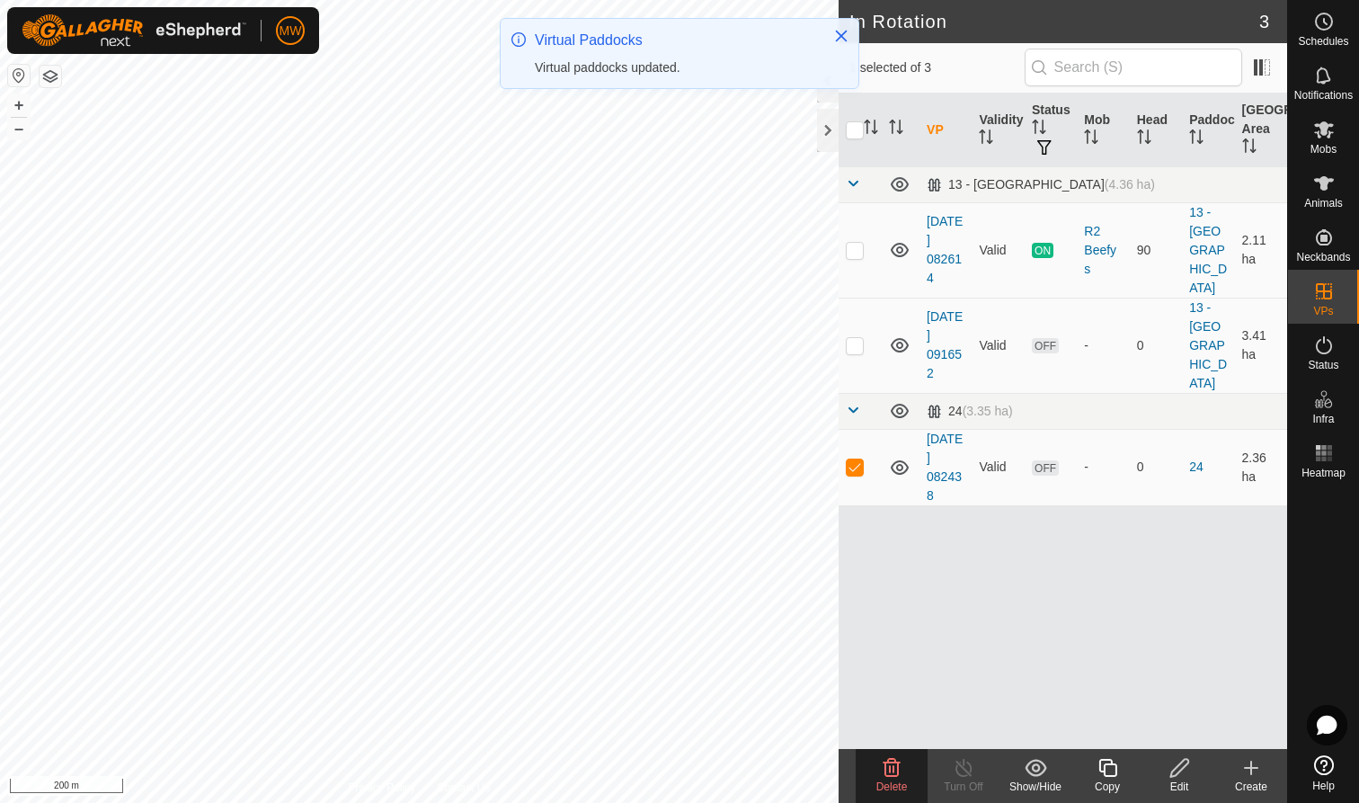
click at [894, 776] on icon at bounding box center [892, 768] width 17 height 18
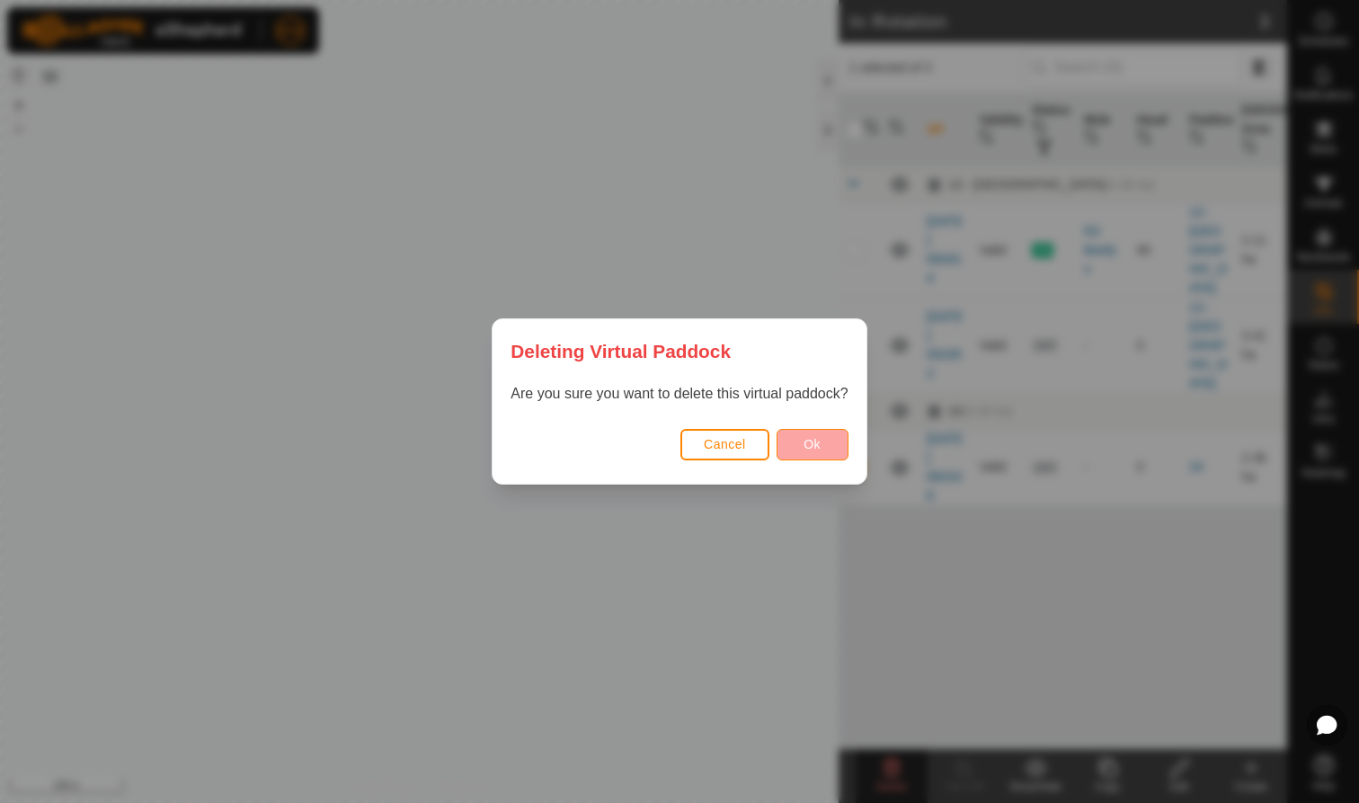
click at [819, 449] on span "Ok" at bounding box center [812, 444] width 17 height 14
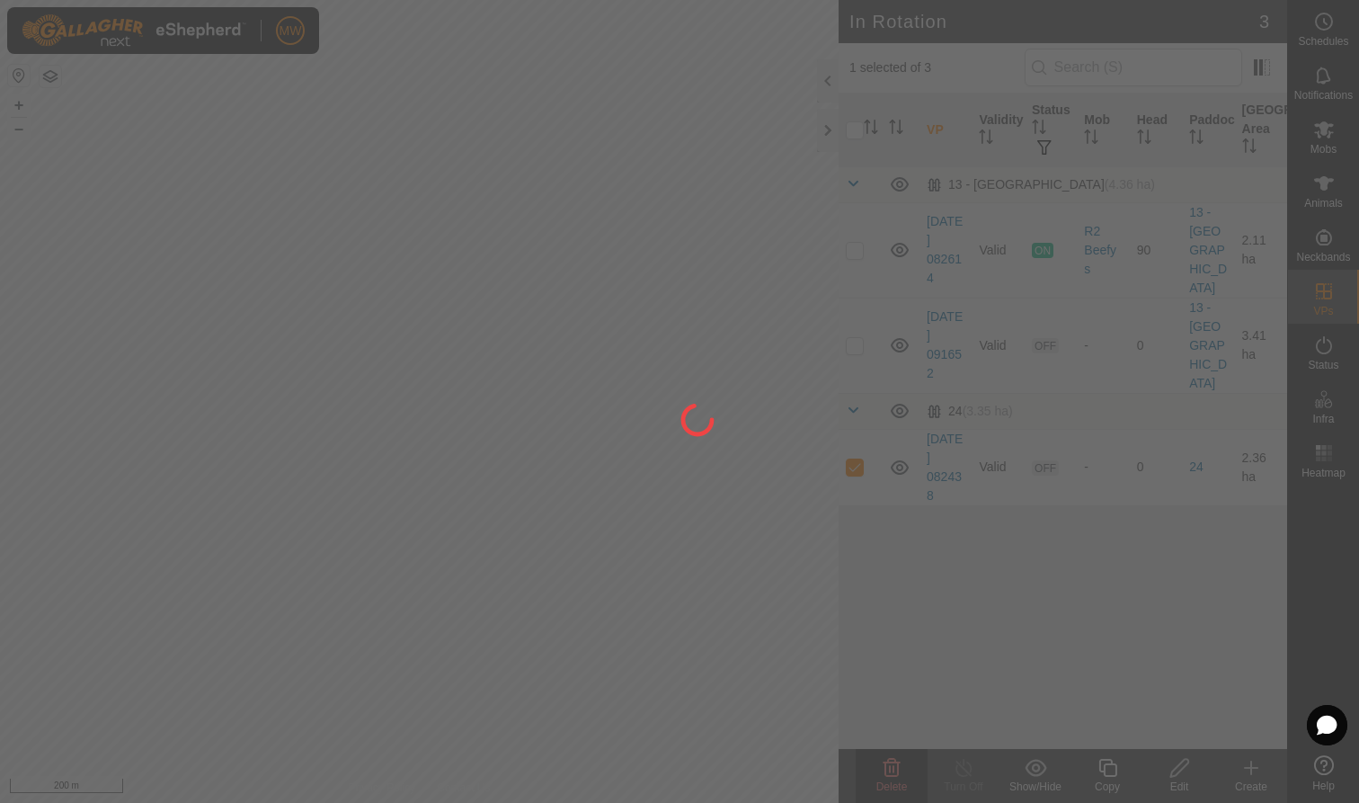
checkbox input "false"
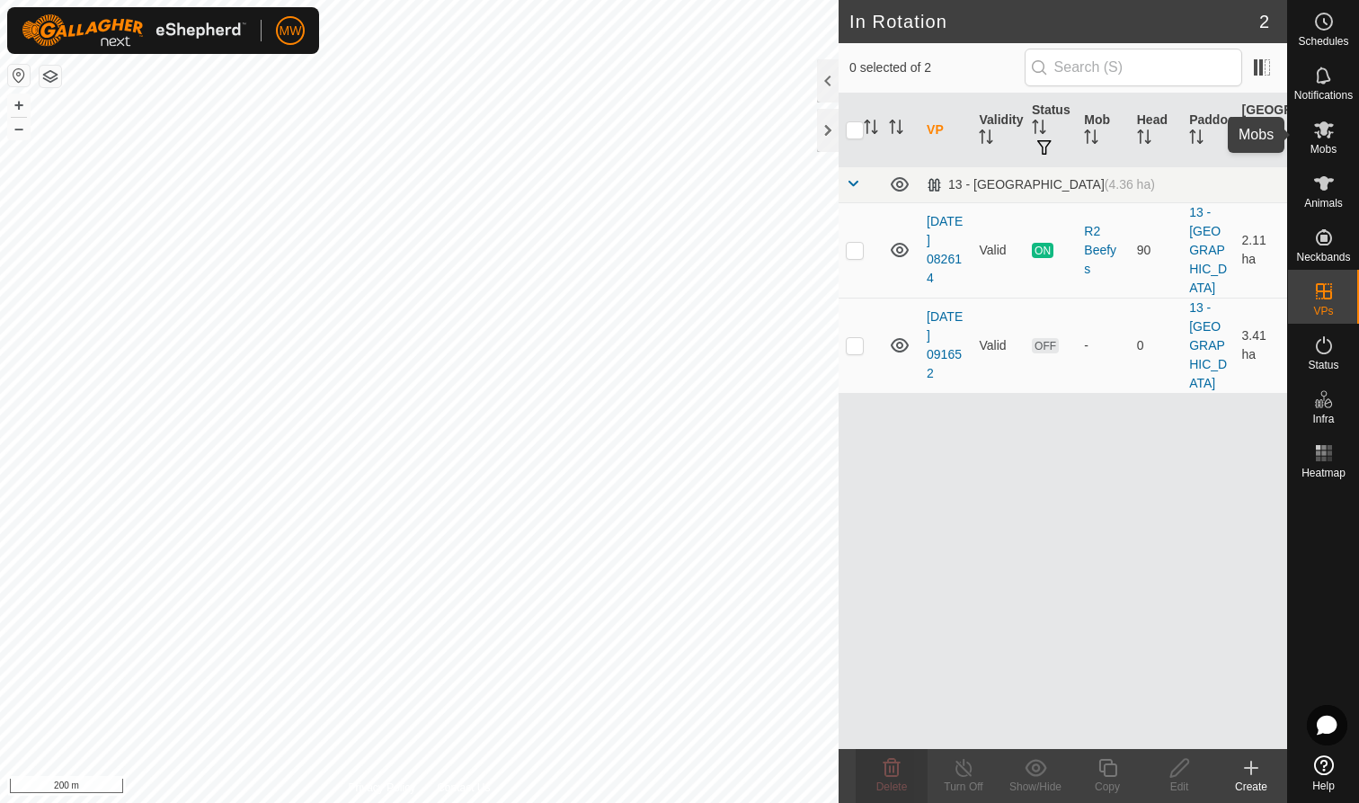
click at [1328, 134] on icon at bounding box center [1324, 130] width 22 height 22
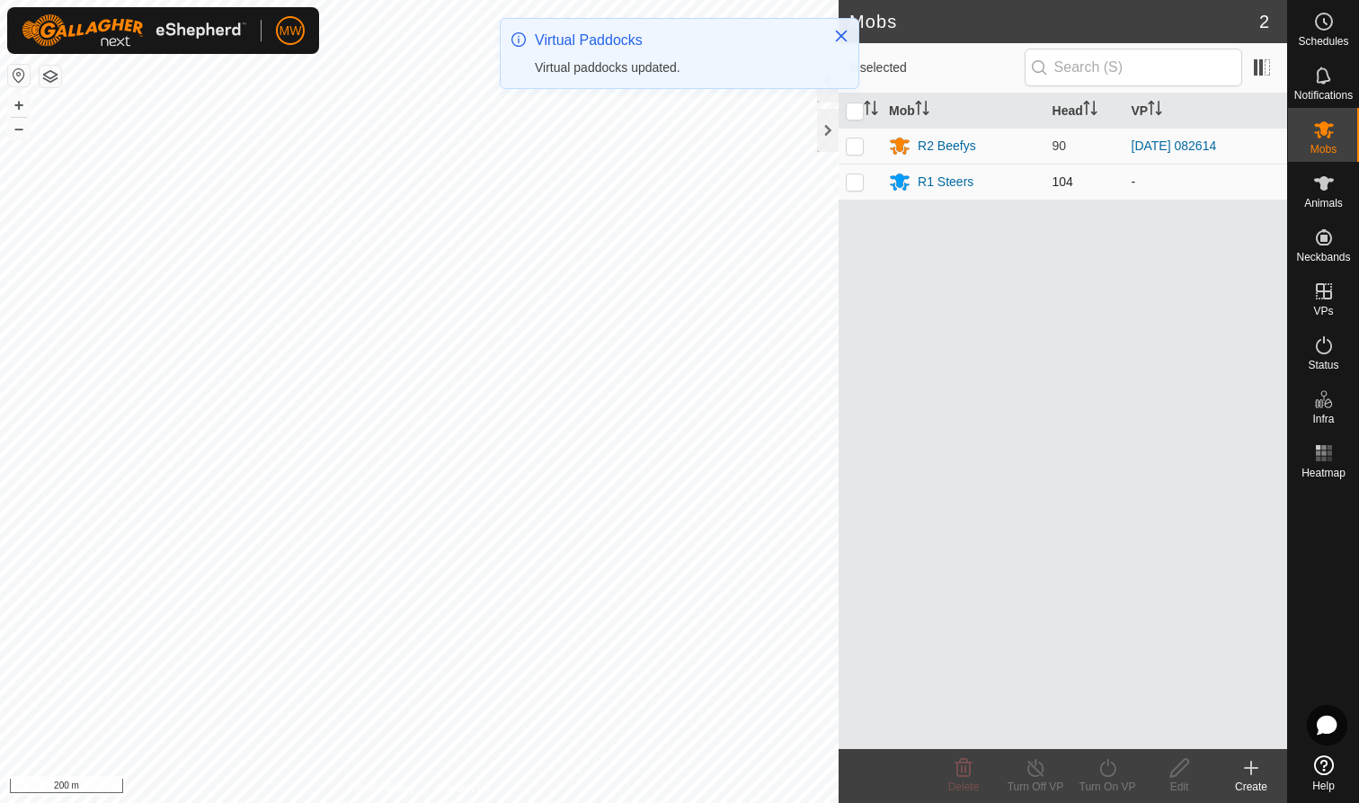
click at [856, 180] on p-checkbox at bounding box center [855, 181] width 18 height 14
checkbox input "true"
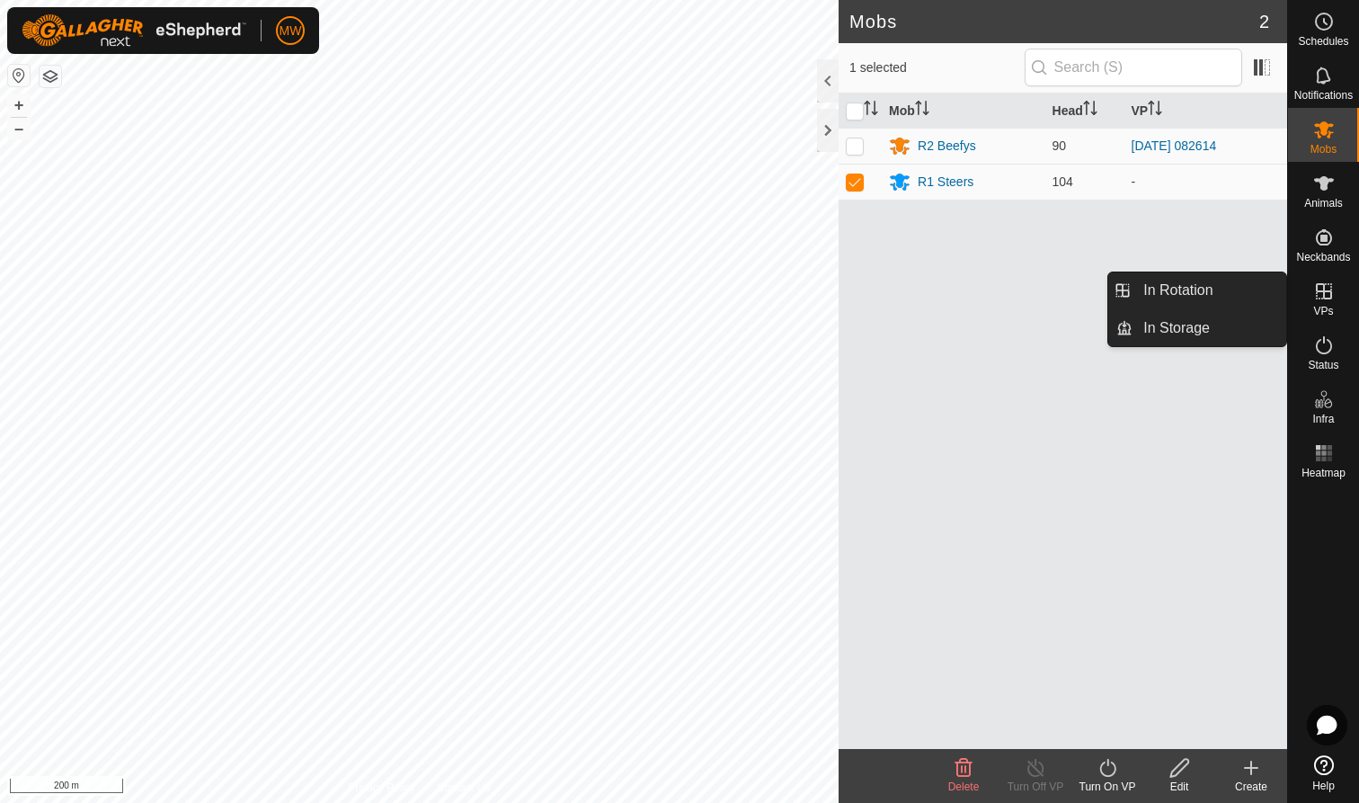
click at [1321, 294] on icon at bounding box center [1324, 291] width 22 height 22
click at [1229, 289] on link "In Rotation" at bounding box center [1210, 290] width 154 height 36
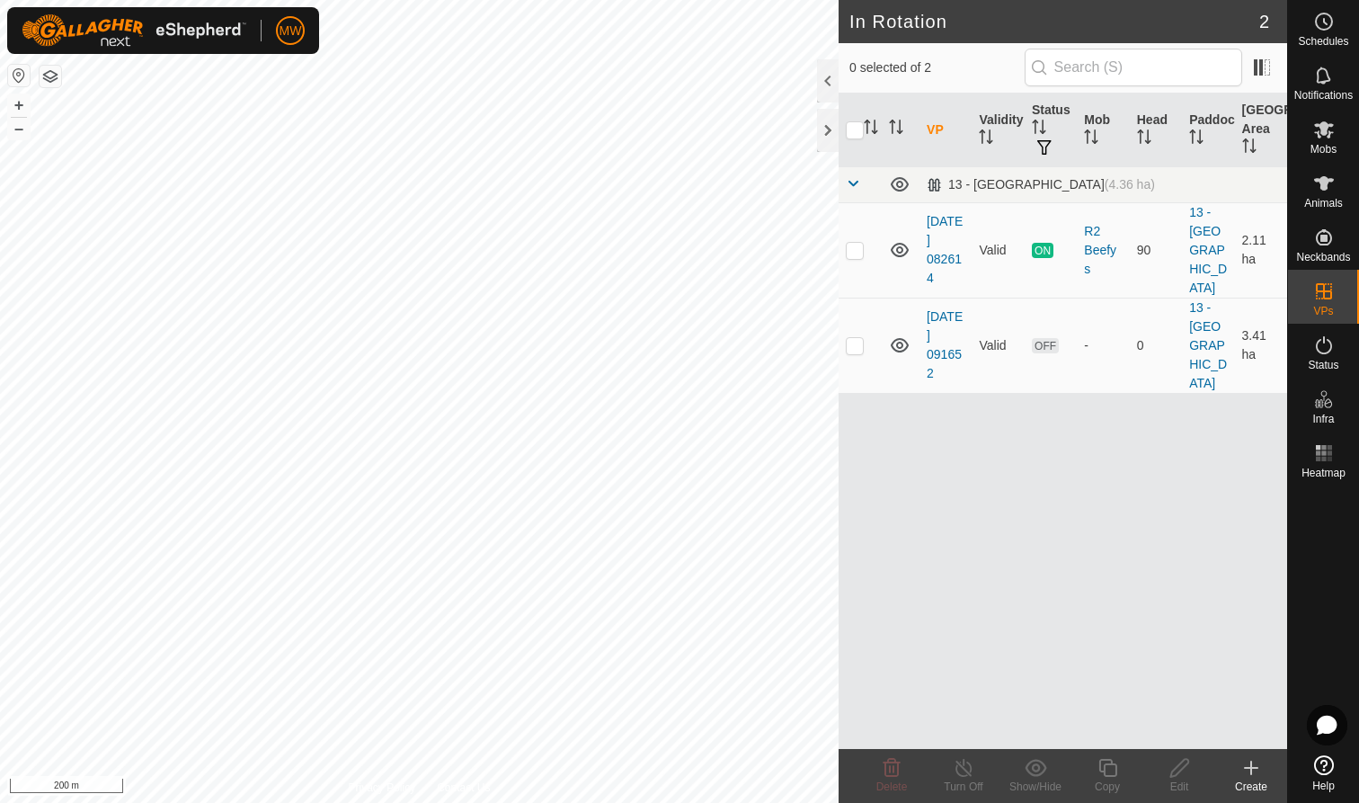
click at [1249, 785] on div "Create" at bounding box center [1251, 787] width 72 height 16
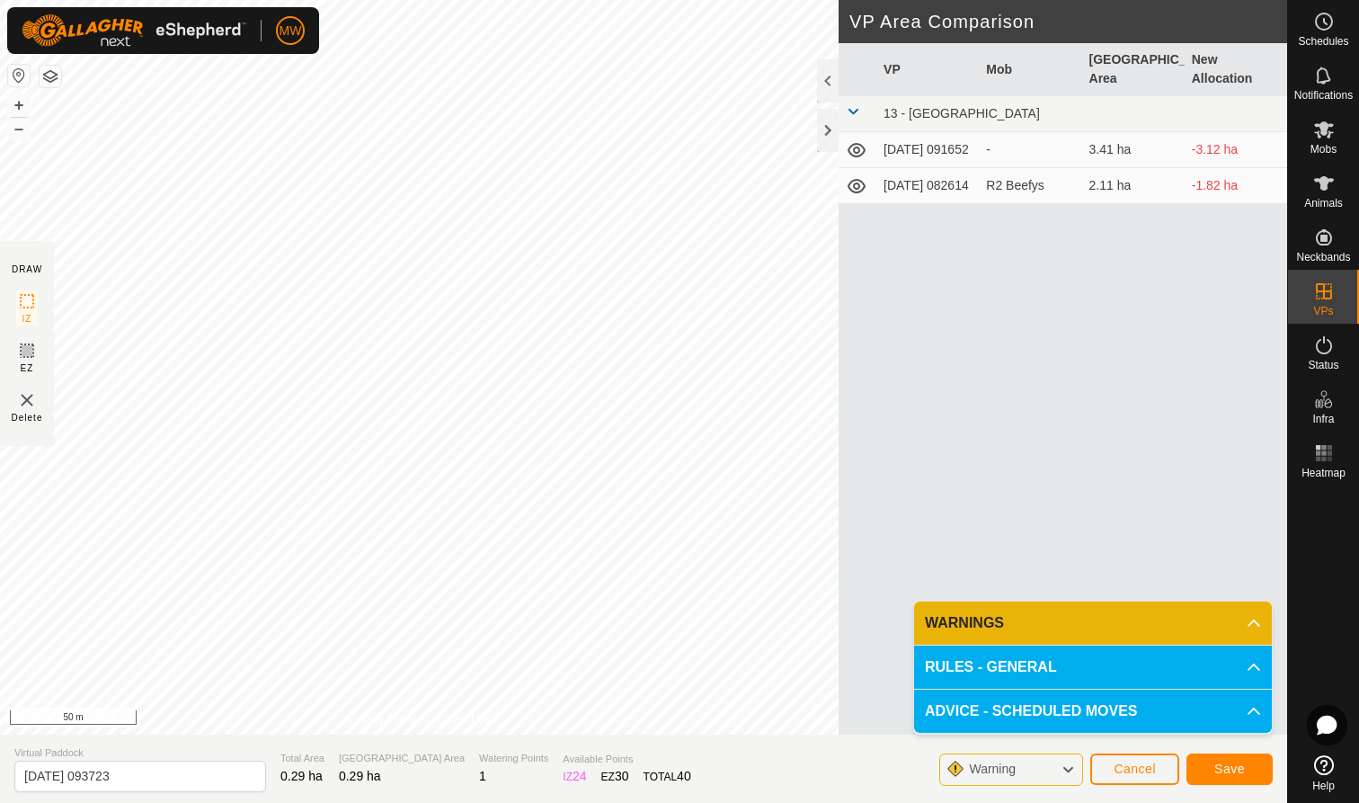
click at [1225, 769] on span "Save" at bounding box center [1230, 768] width 31 height 14
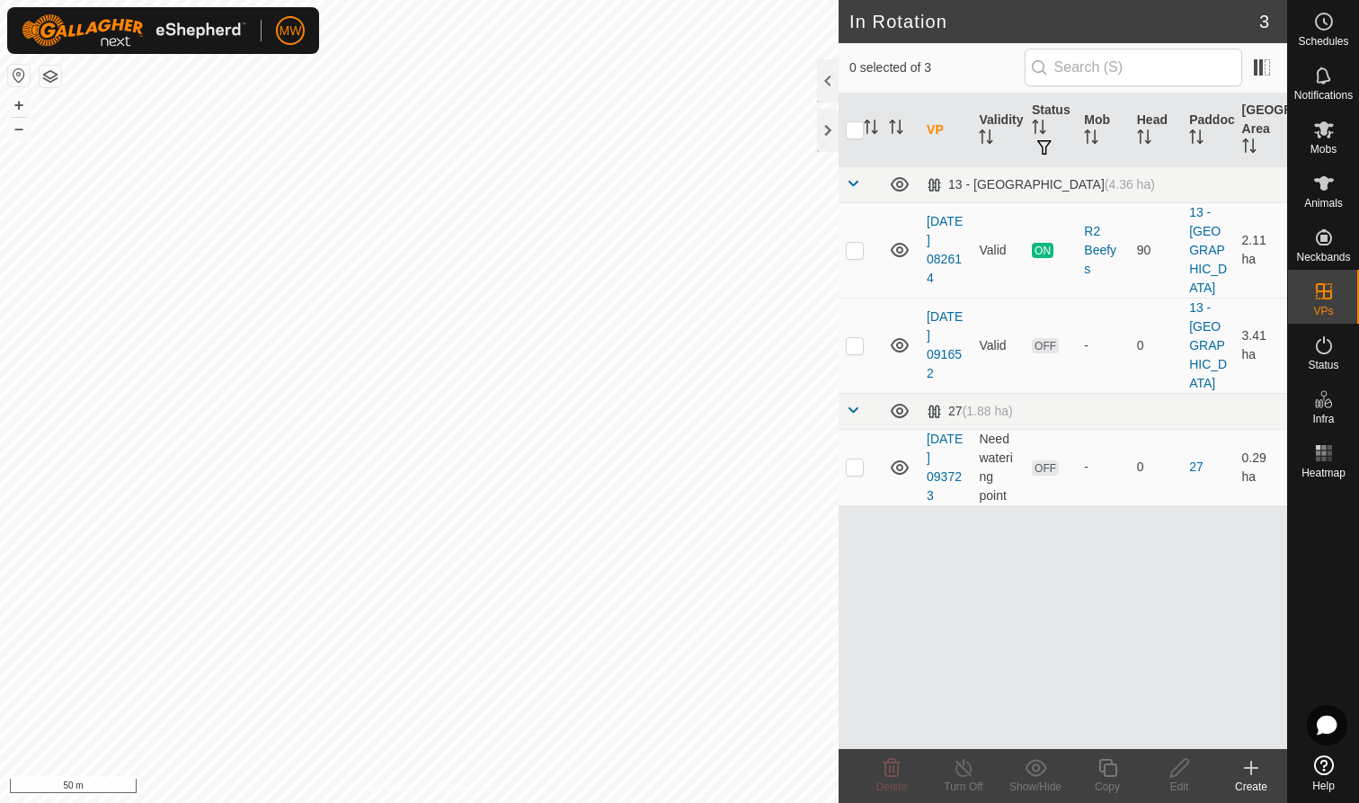
checkbox input "true"
click at [1173, 779] on div "Edit" at bounding box center [1179, 787] width 72 height 16
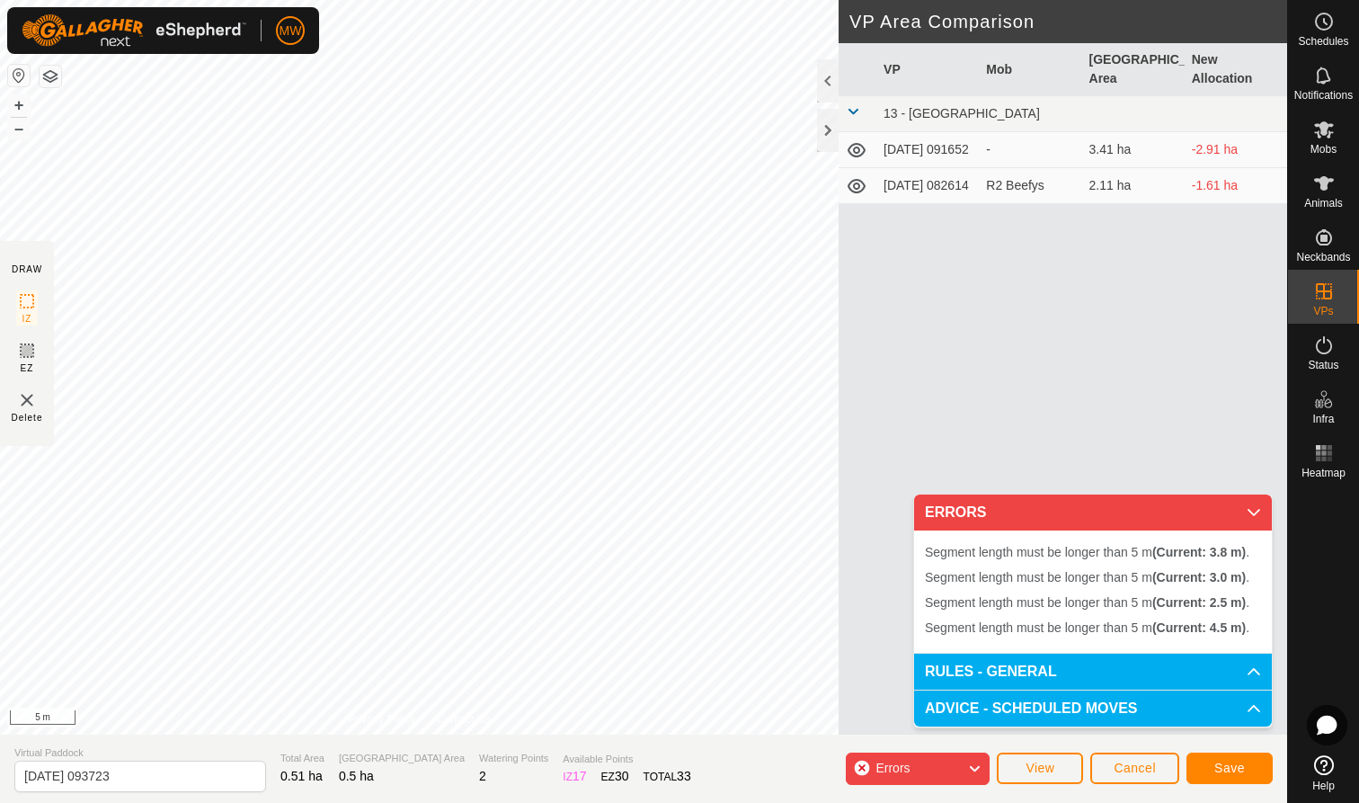
click at [98, 319] on div "Segment length must be longer than 5 m (Current: 3.8 m) . + – ⇧ i 5 m" at bounding box center [419, 367] width 839 height 734
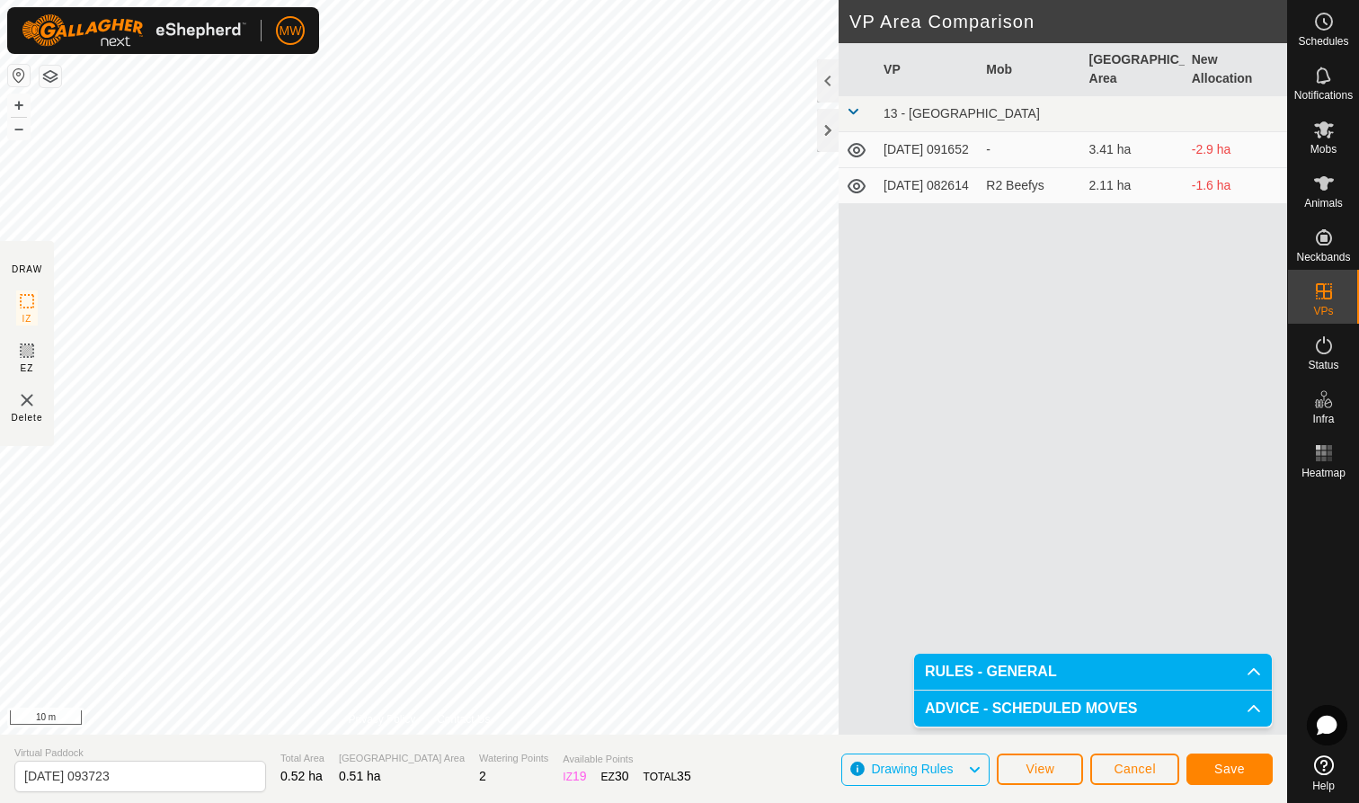
click at [1234, 769] on span "Save" at bounding box center [1230, 768] width 31 height 14
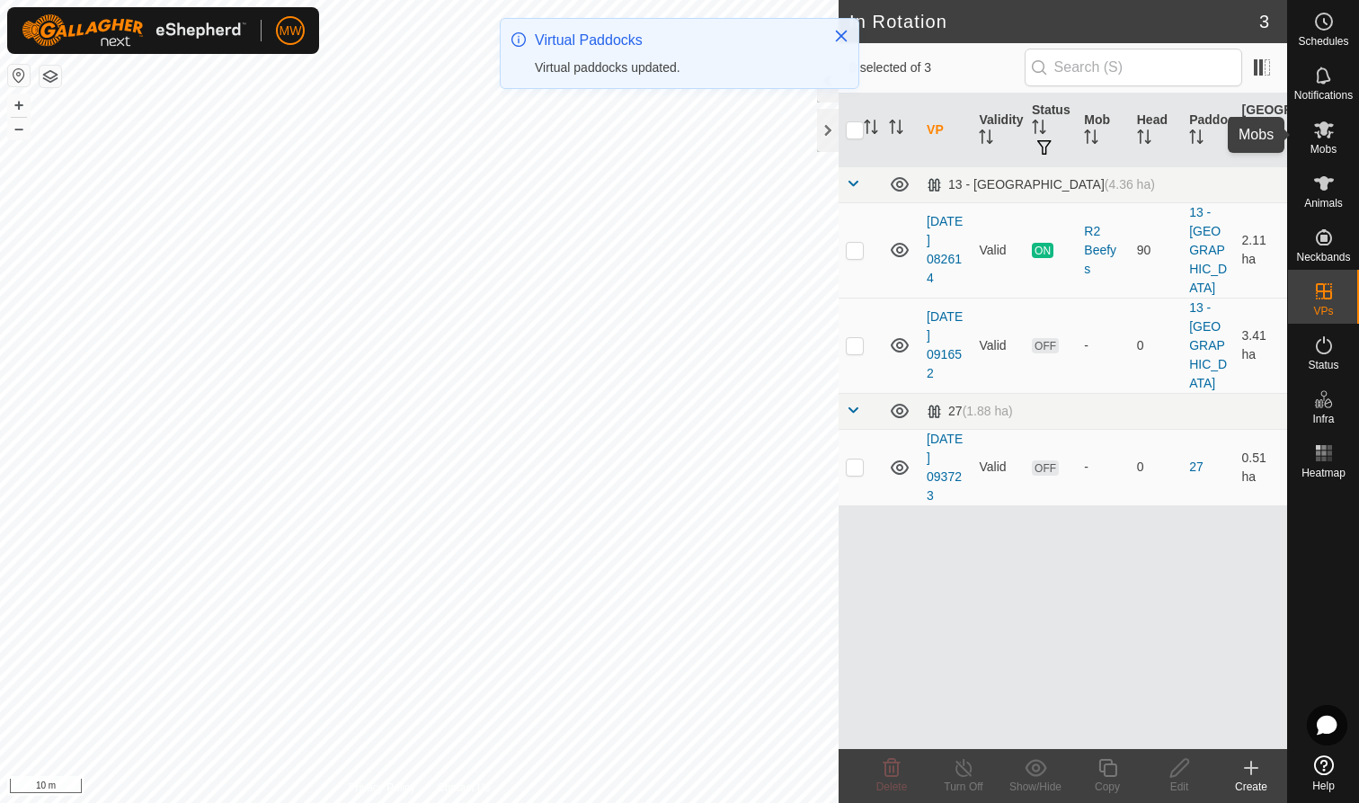
click at [1324, 136] on icon at bounding box center [1324, 130] width 22 height 22
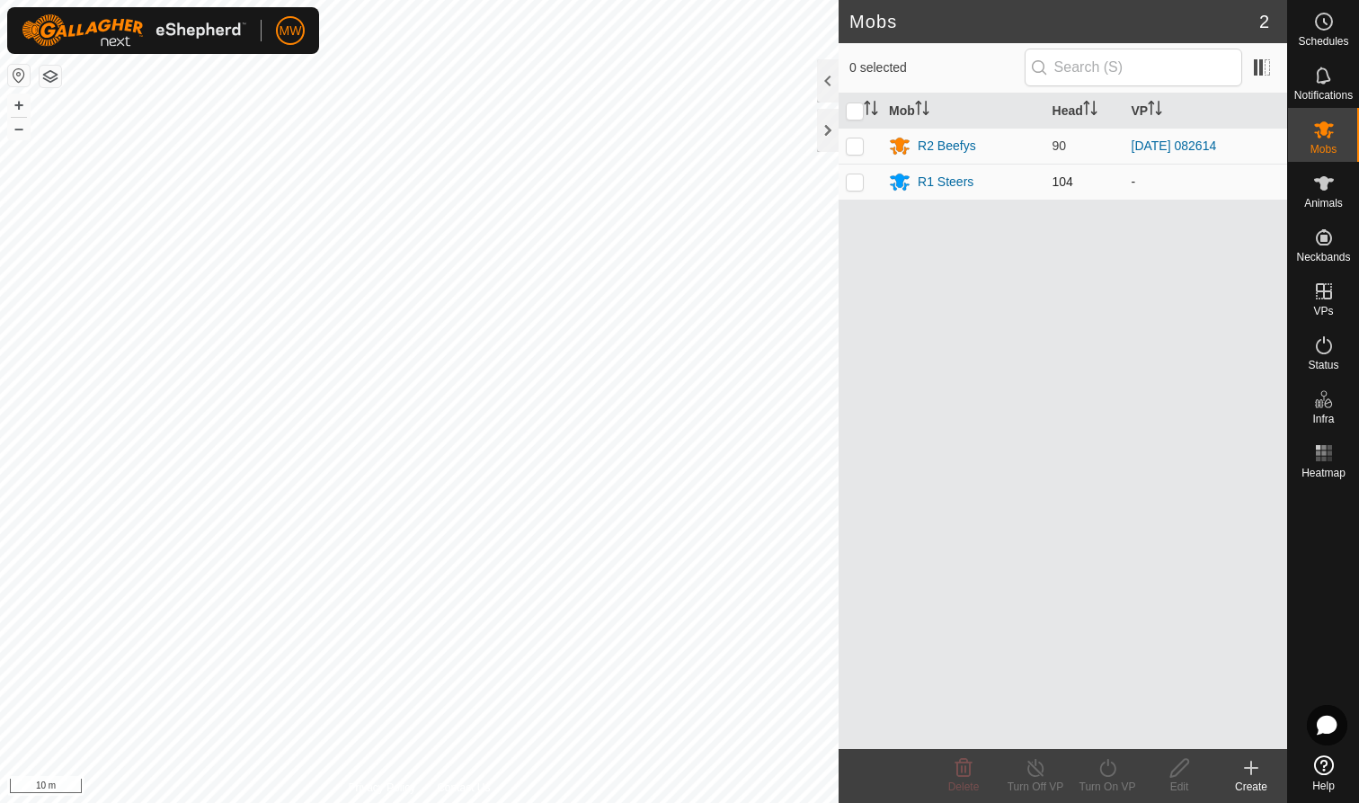
click at [859, 181] on p-checkbox at bounding box center [855, 181] width 18 height 14
checkbox input "true"
click at [1110, 769] on icon at bounding box center [1108, 768] width 22 height 22
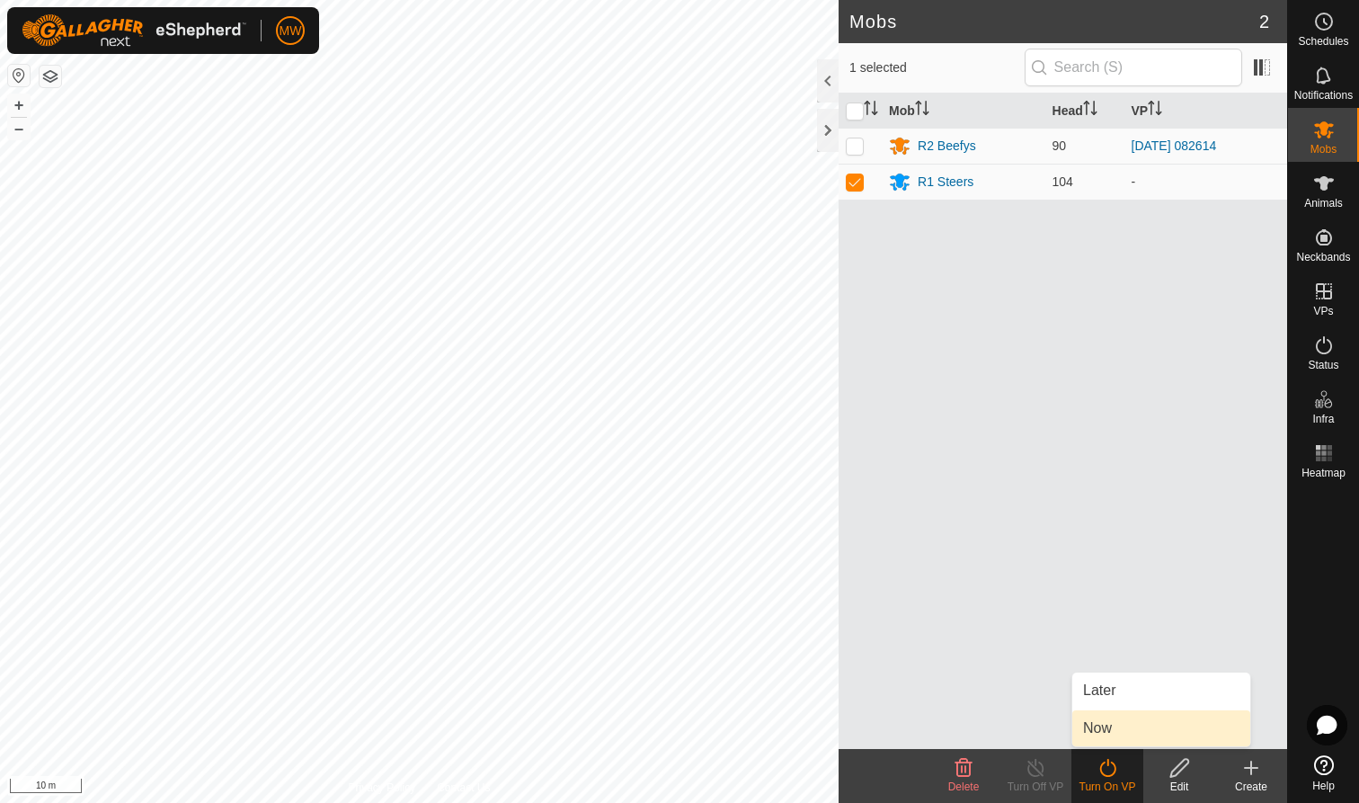
click at [1105, 732] on link "Now" at bounding box center [1161, 728] width 178 height 36
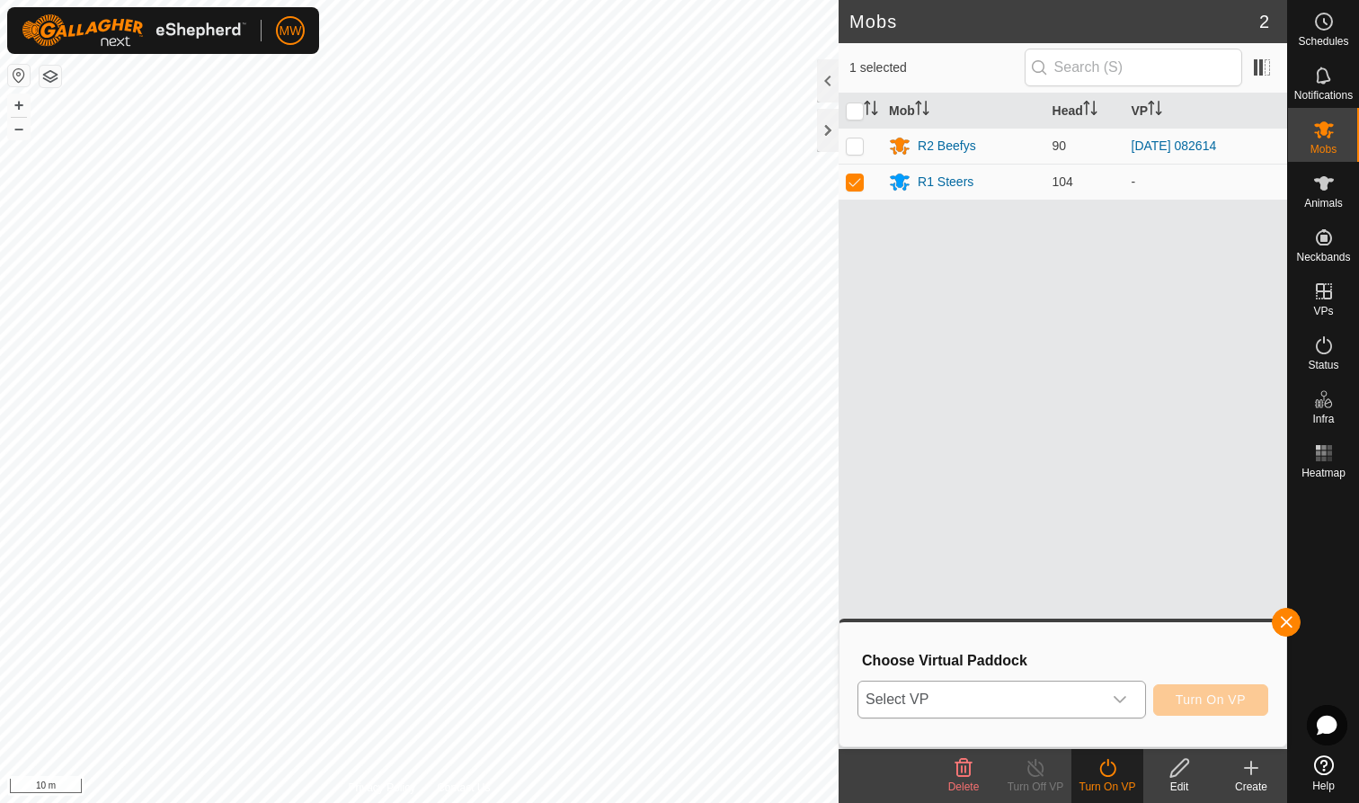
click at [1122, 701] on icon "dropdown trigger" at bounding box center [1120, 699] width 14 height 14
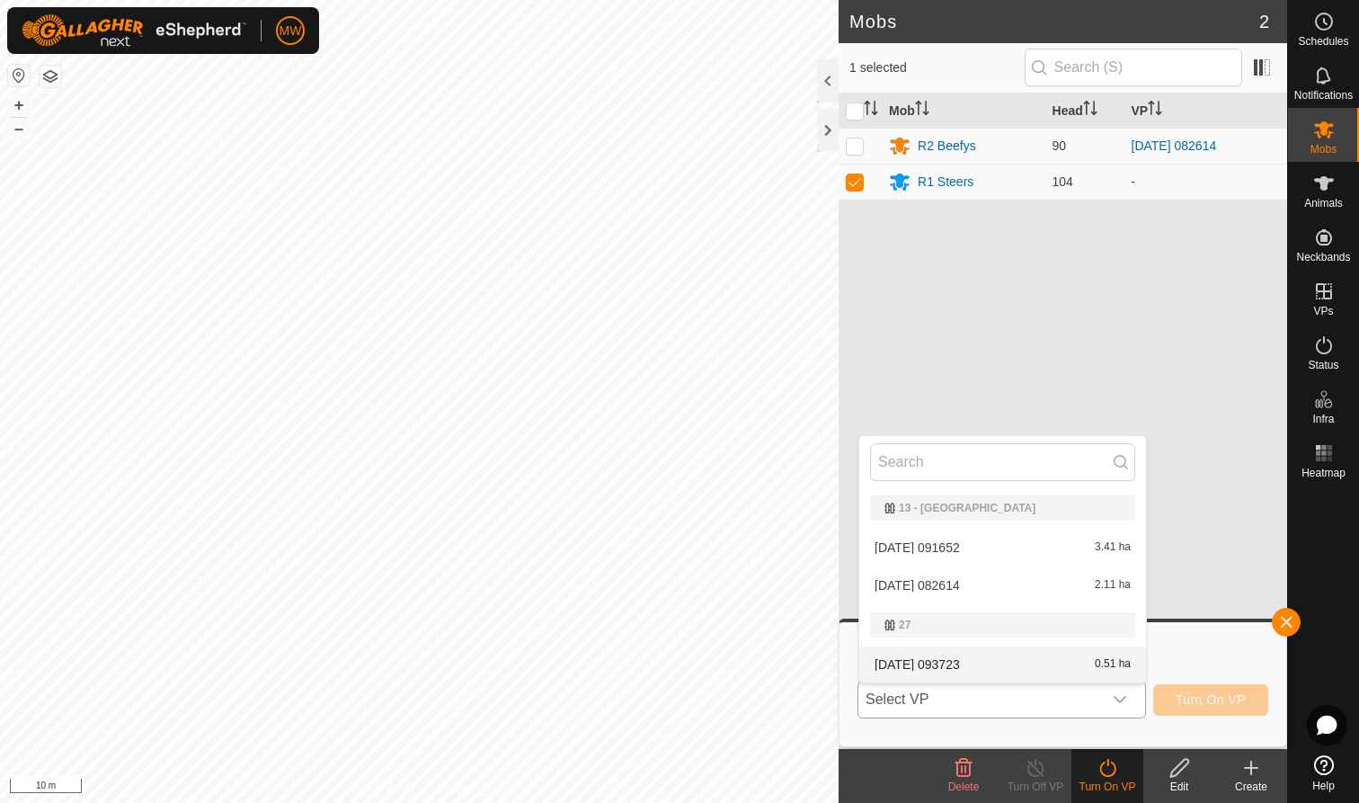
click at [1005, 660] on li "2025-08-11 093723 0.51 ha" at bounding box center [1002, 664] width 287 height 36
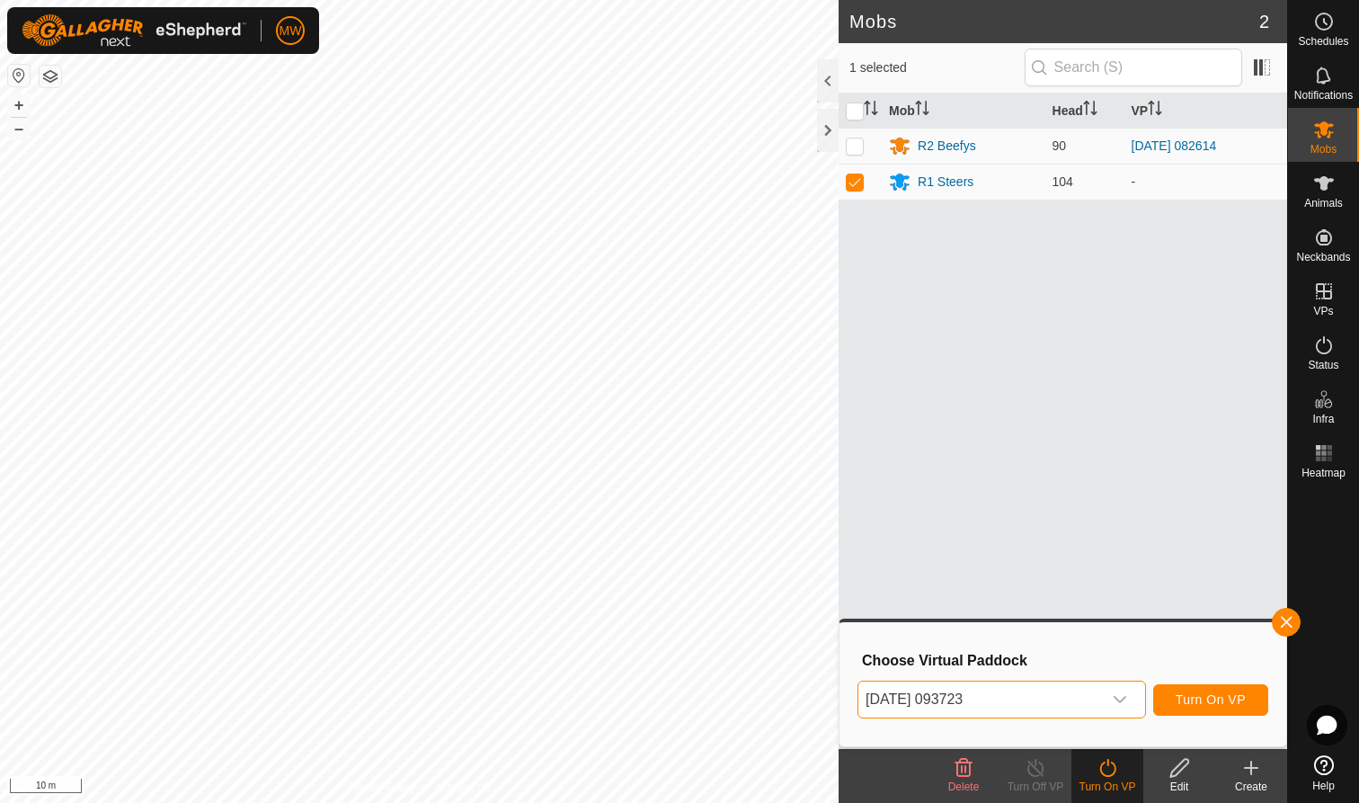
click at [1206, 700] on span "Turn On VP" at bounding box center [1211, 699] width 70 height 14
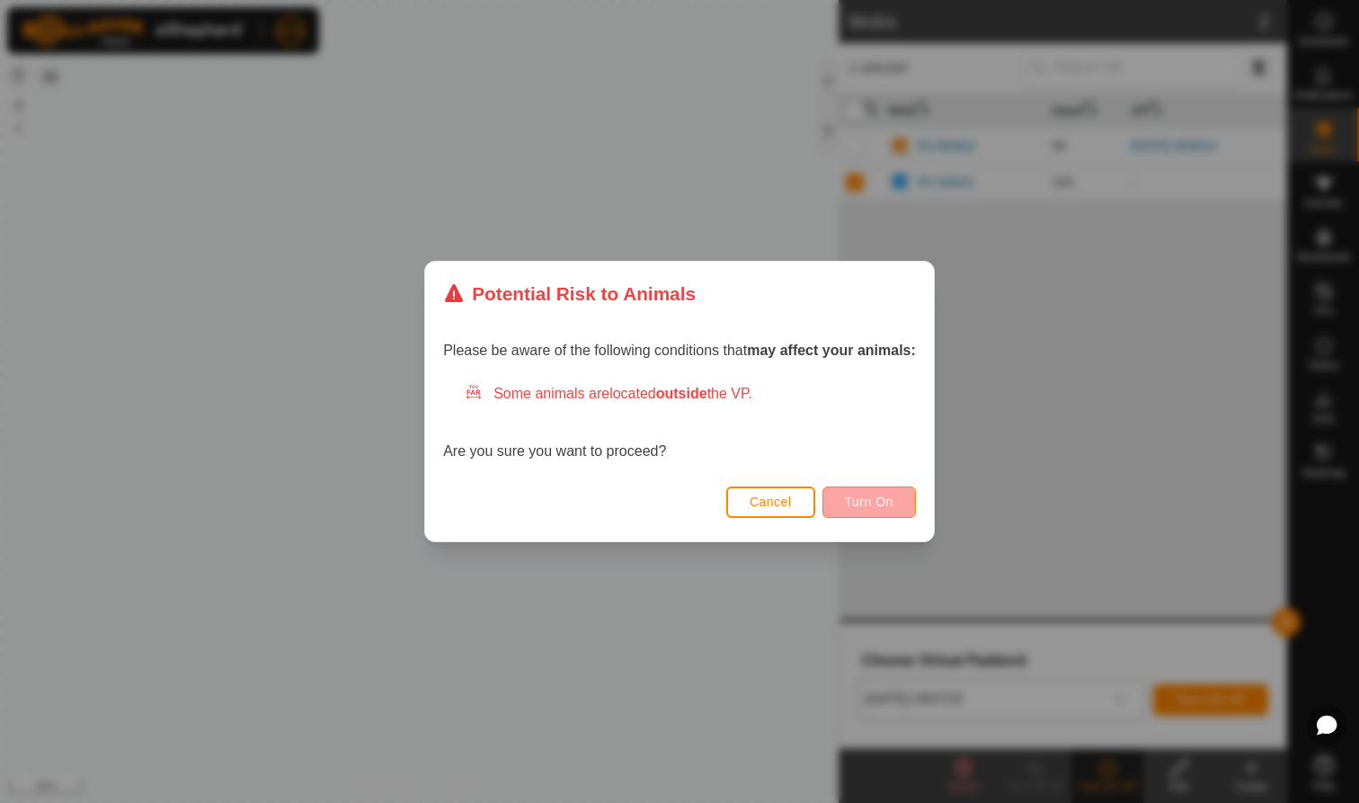
click at [873, 500] on span "Turn On" at bounding box center [869, 501] width 49 height 14
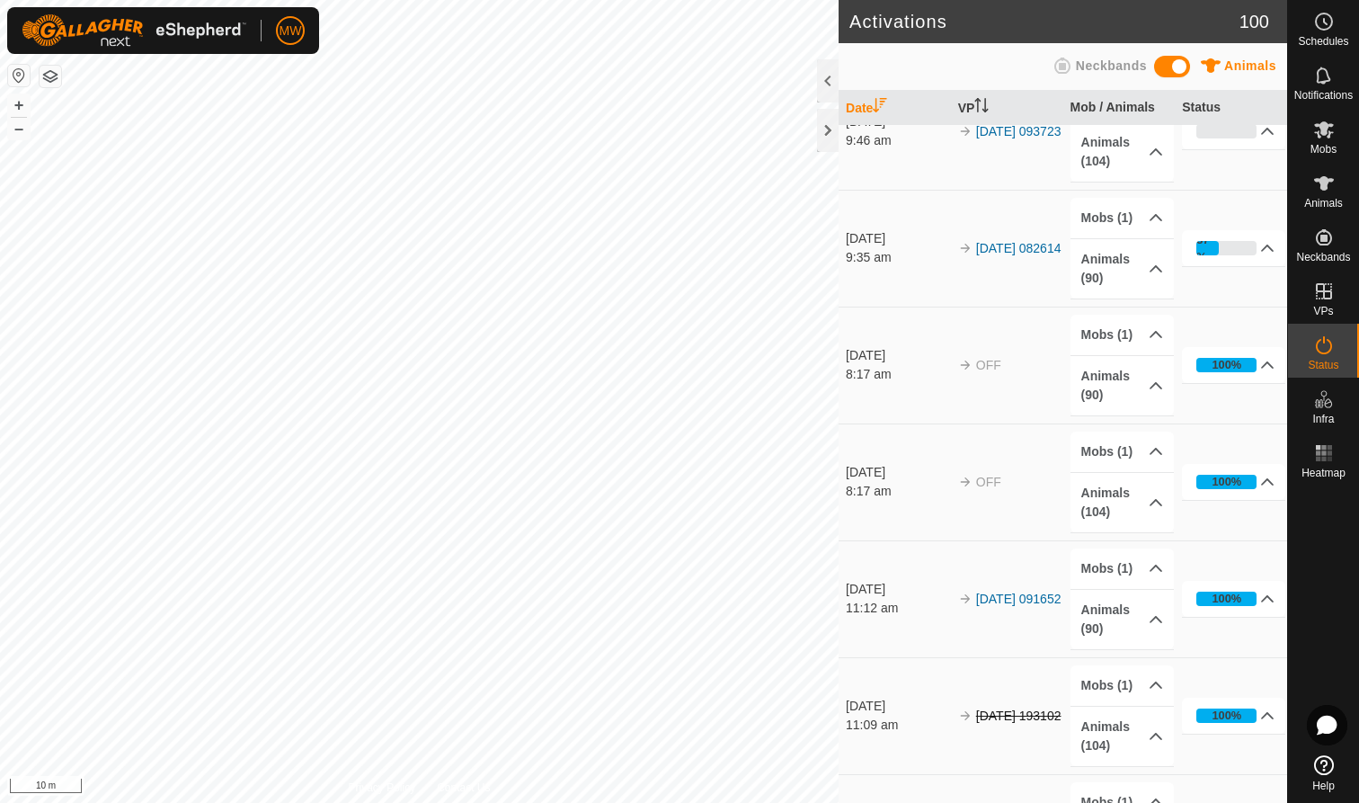
scroll to position [50, 0]
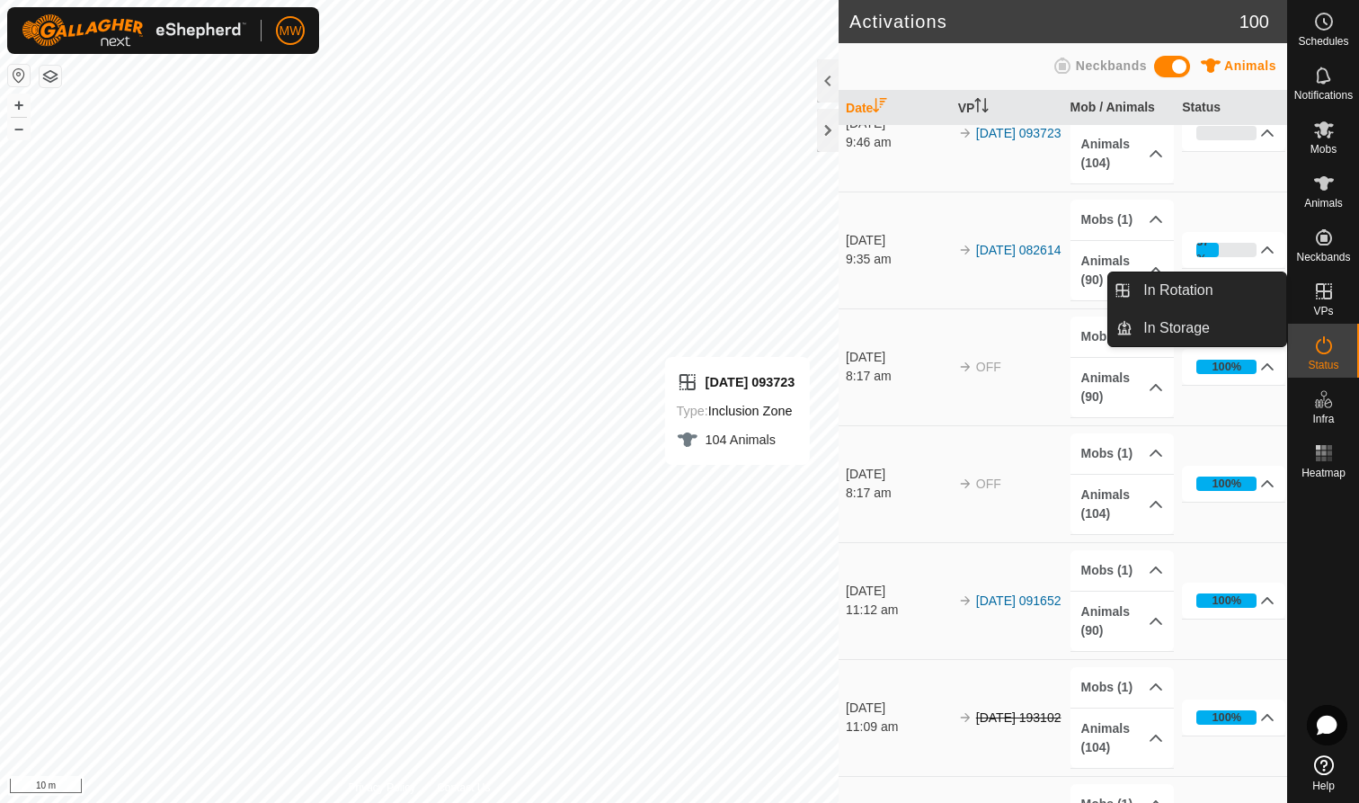
click at [1324, 299] on icon at bounding box center [1324, 291] width 22 height 22
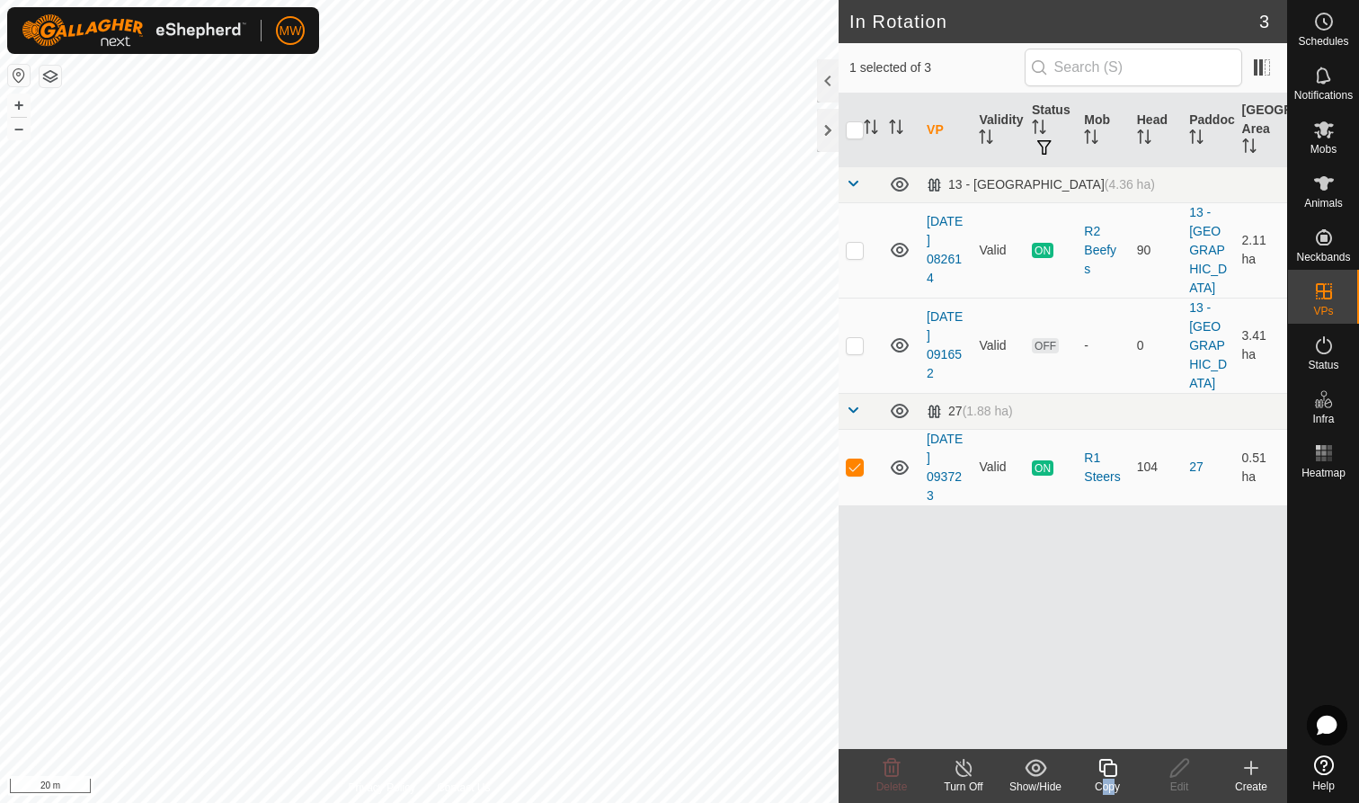
click at [1109, 779] on div "Copy" at bounding box center [1108, 776] width 72 height 54
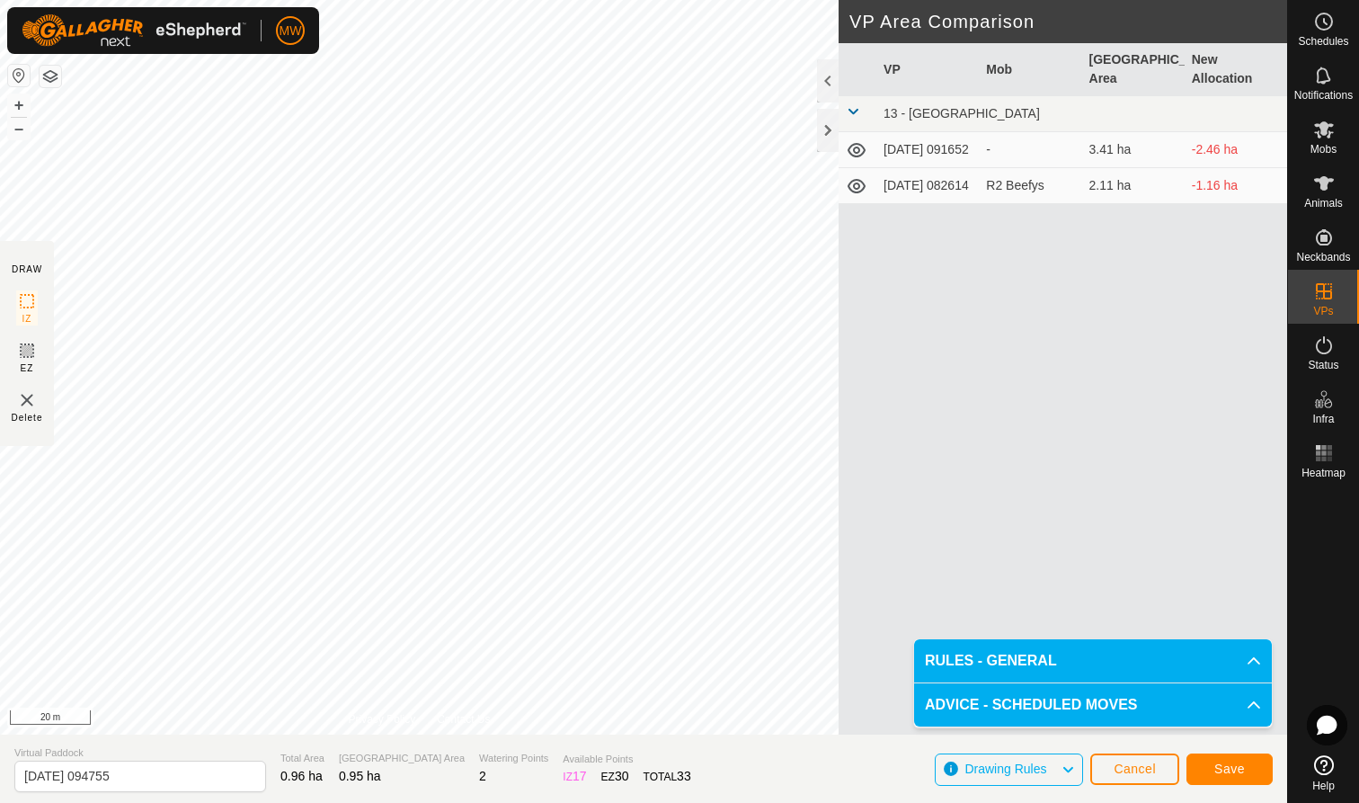
click at [1242, 769] on span "Save" at bounding box center [1230, 768] width 31 height 14
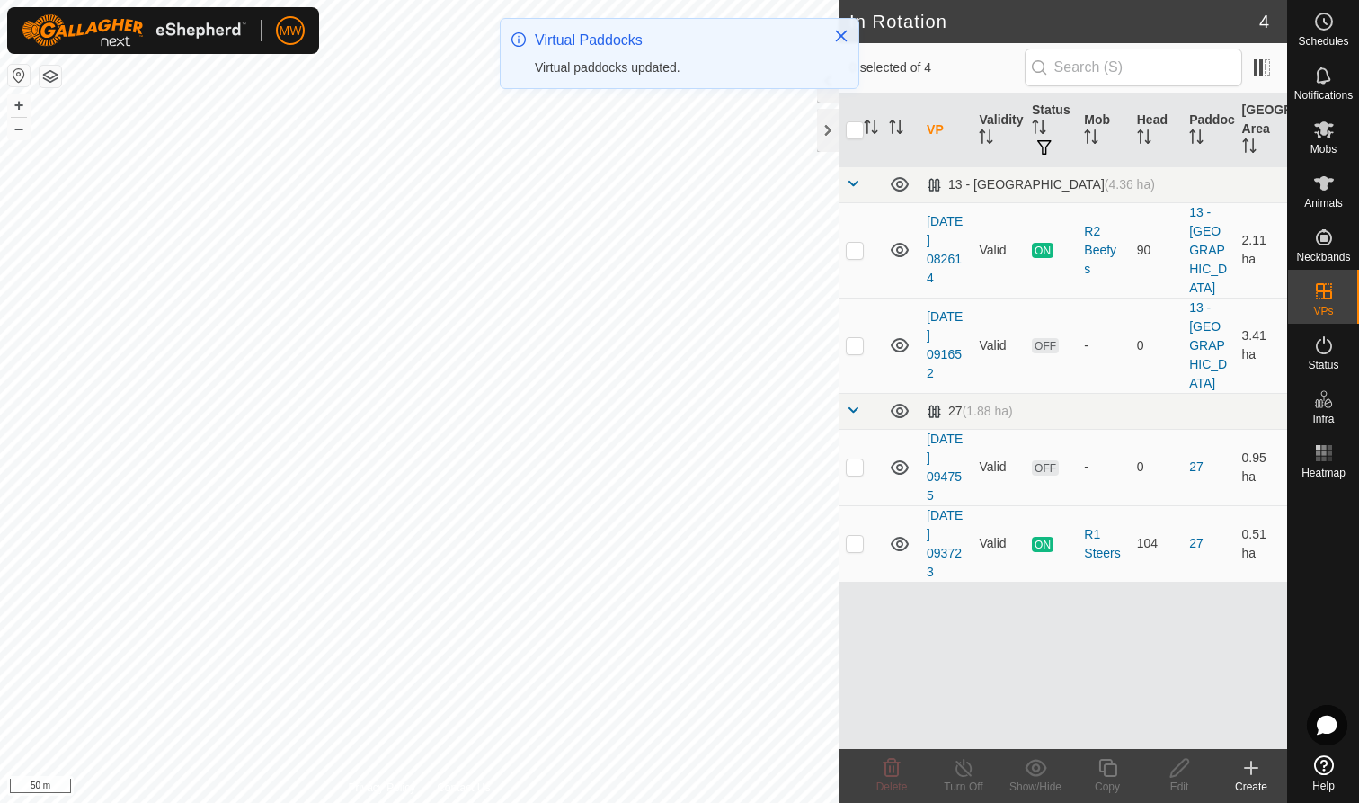
checkbox input "true"
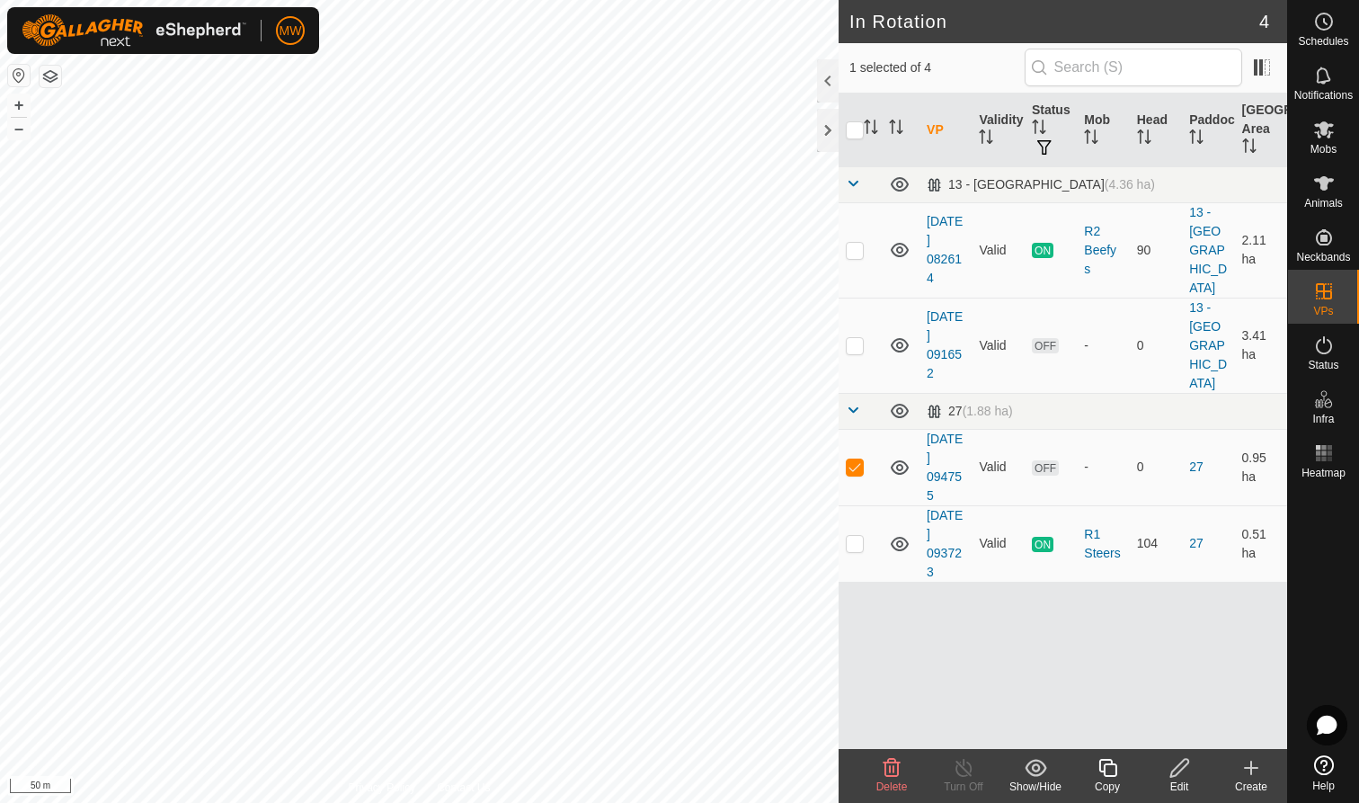
click at [1109, 763] on icon at bounding box center [1108, 768] width 18 height 18
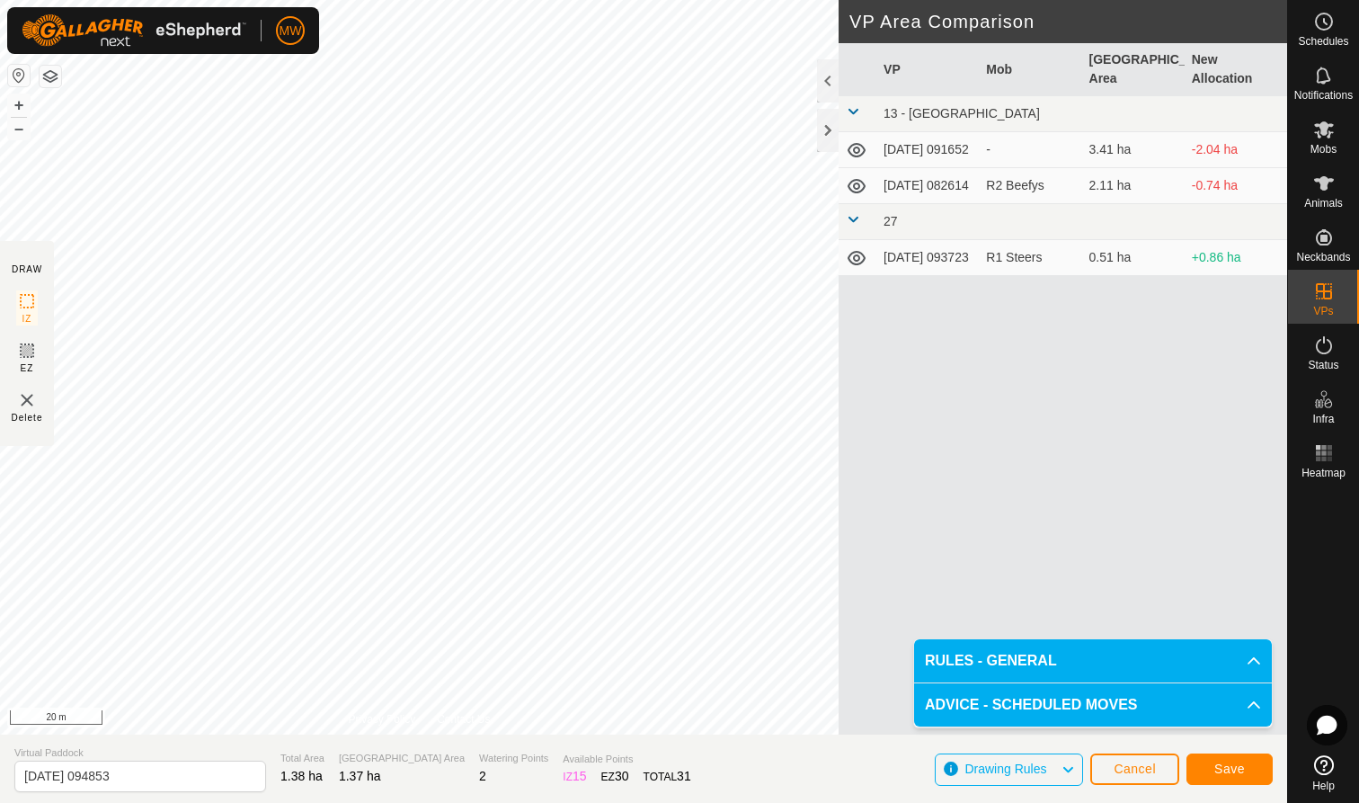
click at [1232, 761] on button "Save" at bounding box center [1230, 768] width 86 height 31
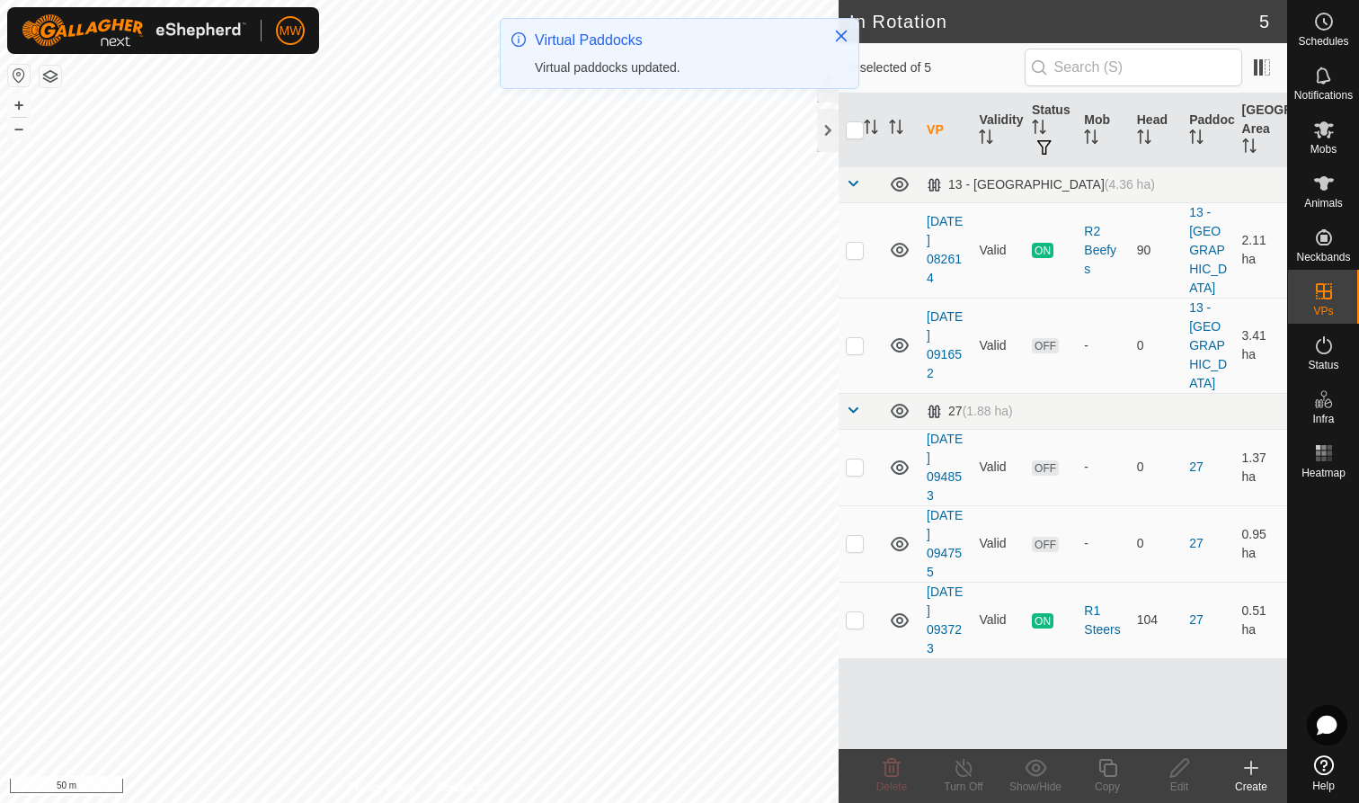
checkbox input "true"
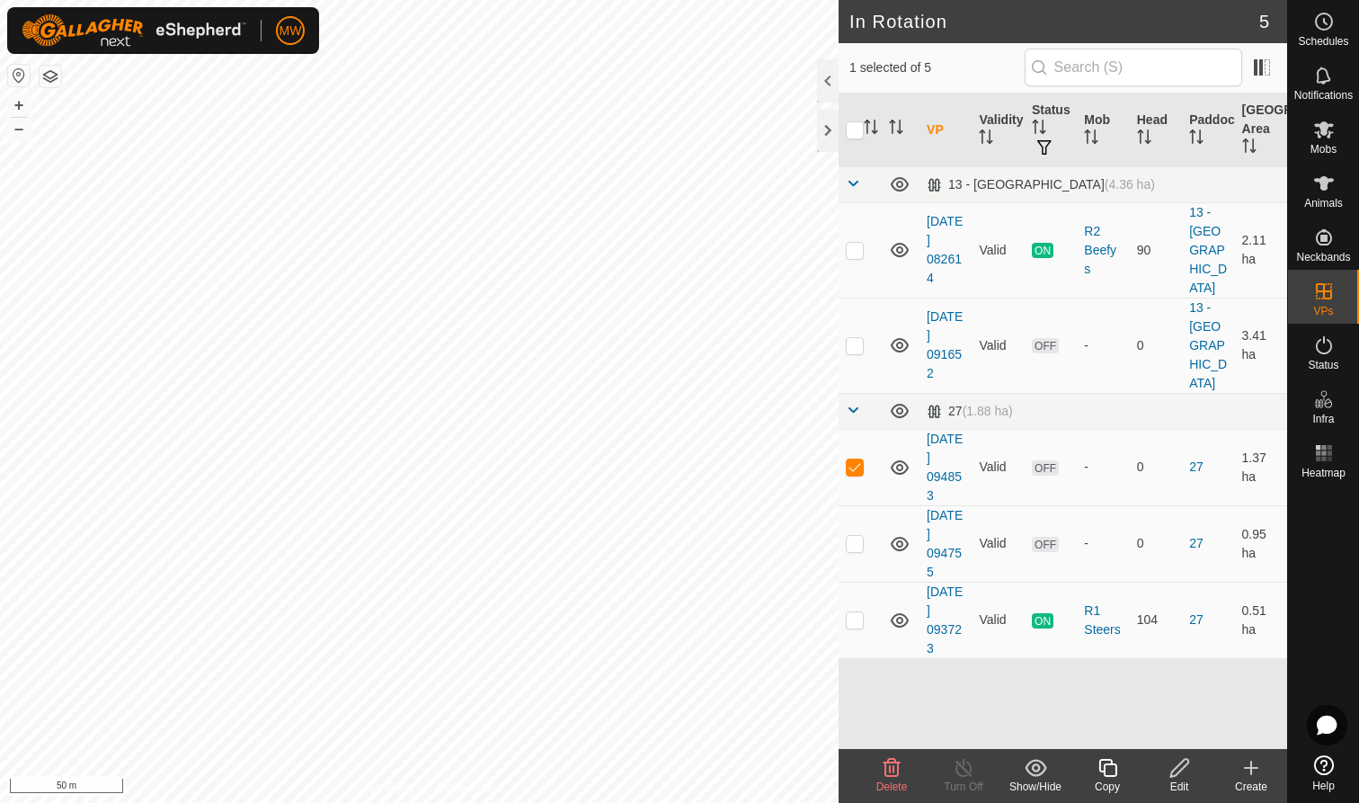
click at [1108, 778] on icon at bounding box center [1108, 768] width 22 height 22
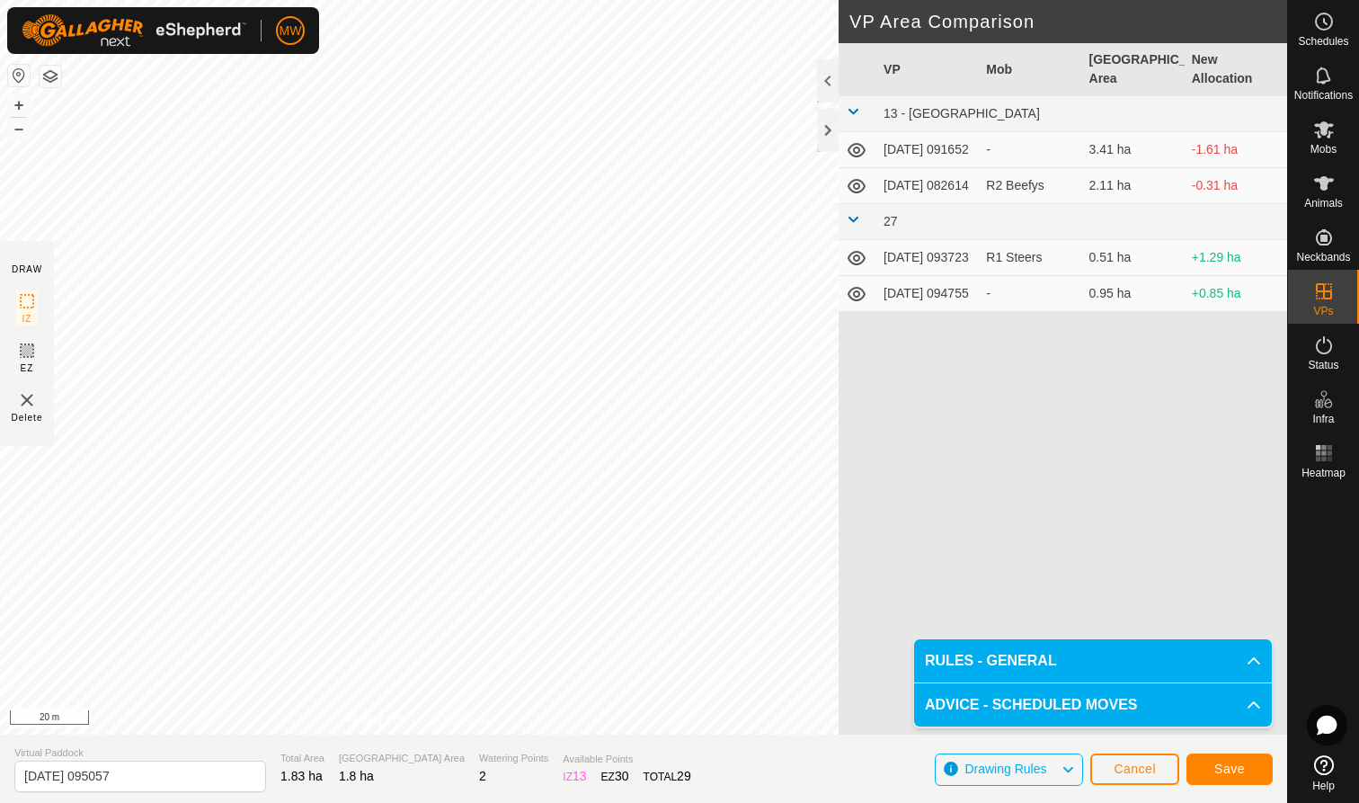
click at [1235, 767] on span "Save" at bounding box center [1230, 768] width 31 height 14
